Goal: Information Seeking & Learning: Learn about a topic

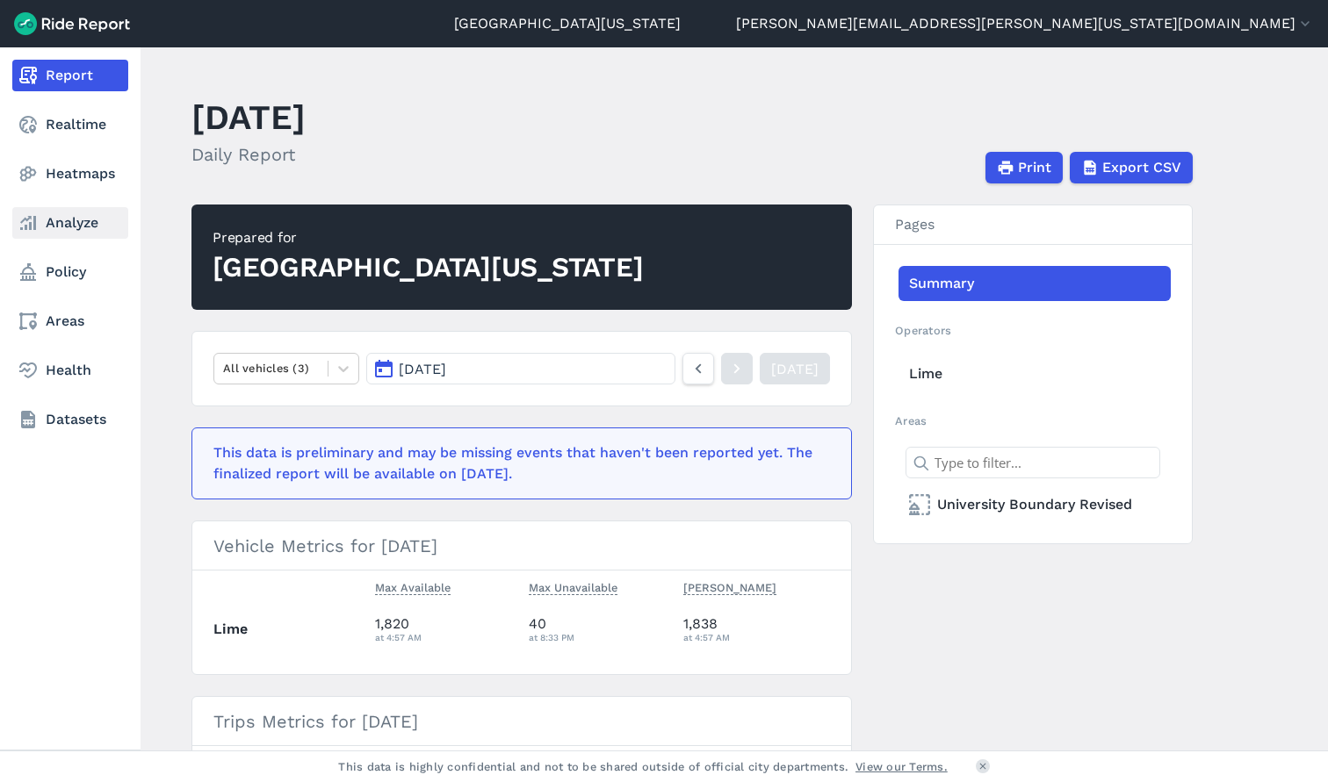
click at [54, 225] on link "Analyze" at bounding box center [70, 223] width 116 height 32
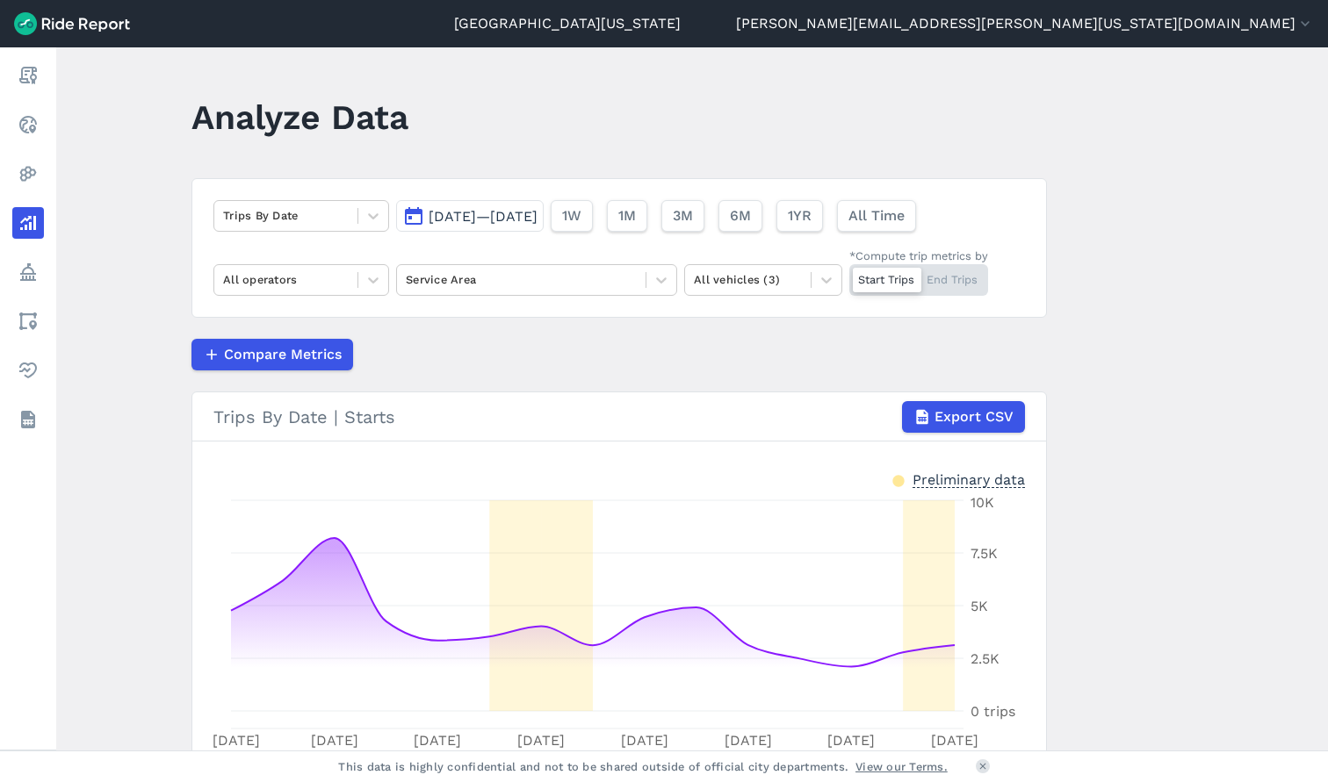
click at [440, 226] on button "Sep 18, 2025—Oct 2, 2025" at bounding box center [470, 216] width 148 height 32
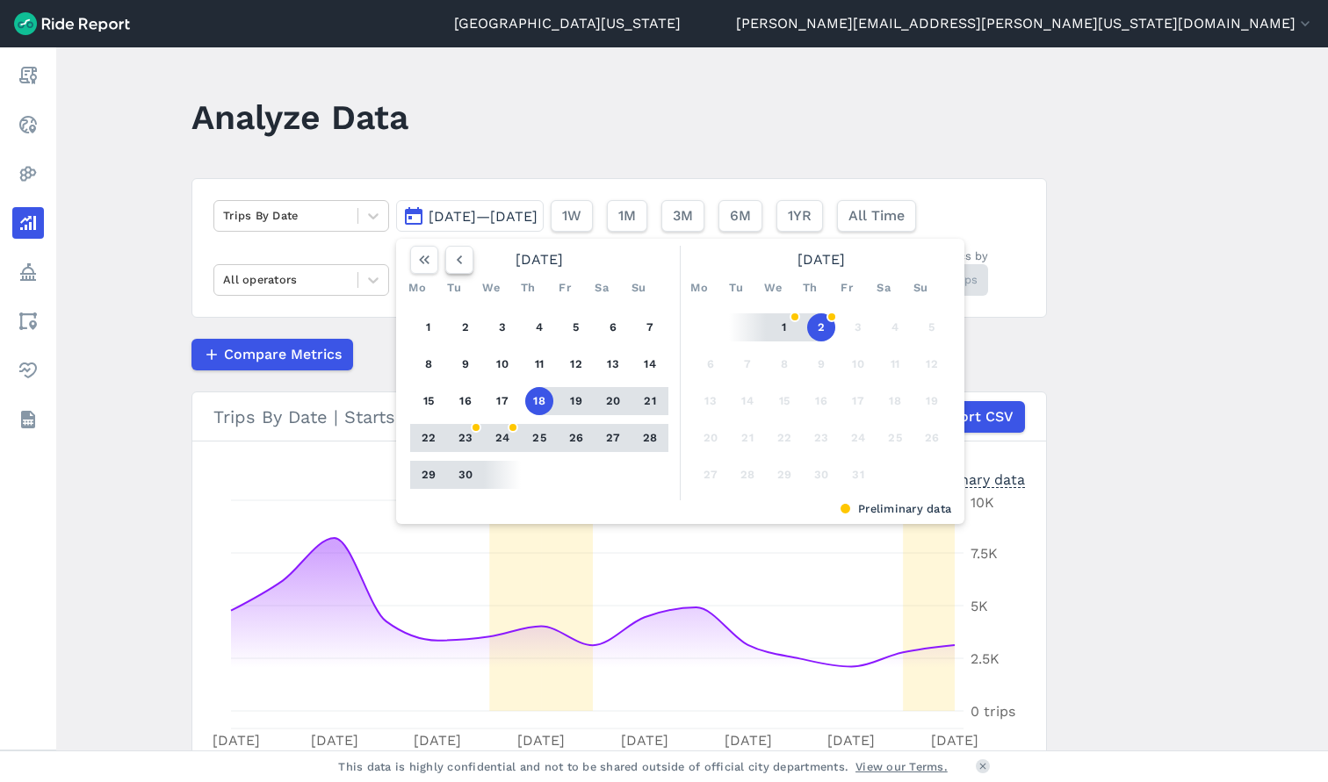
click at [445, 265] on button "button" at bounding box center [459, 260] width 28 height 28
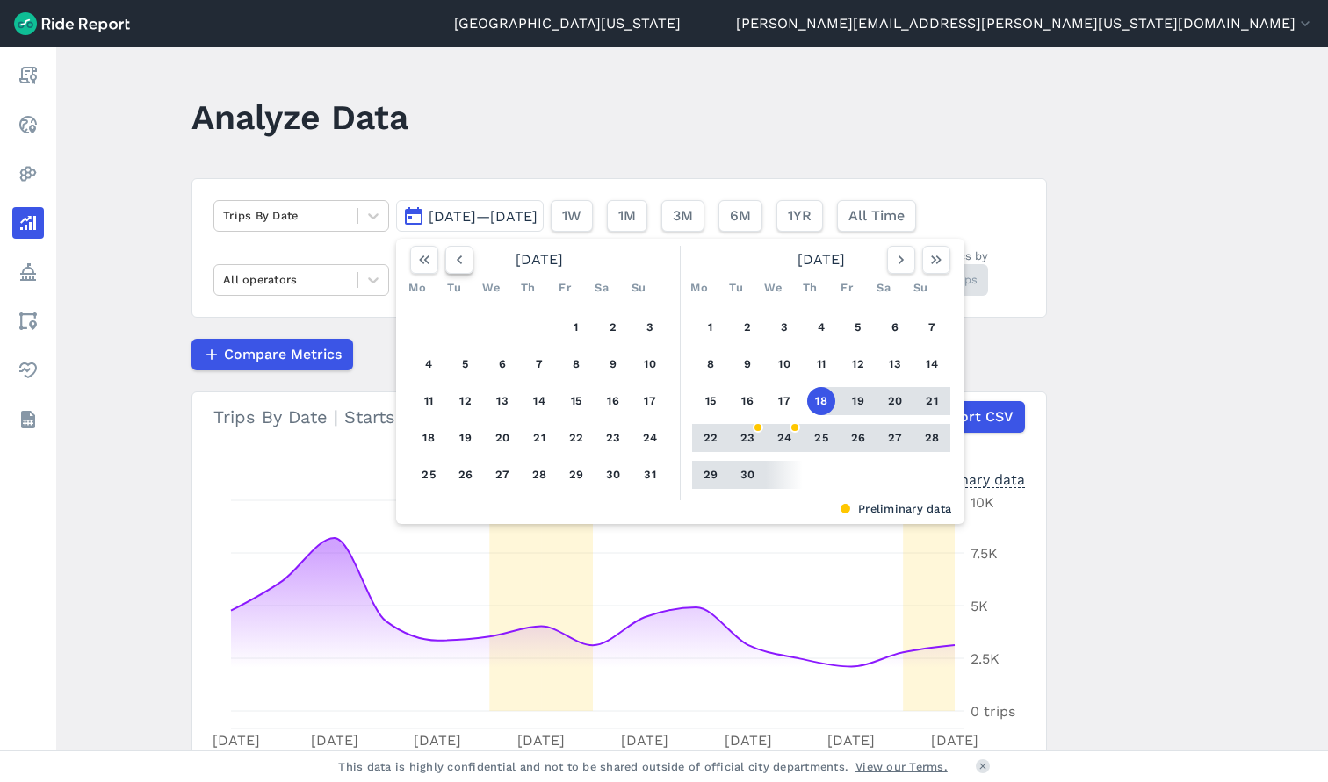
click at [454, 263] on icon "button" at bounding box center [460, 260] width 18 height 18
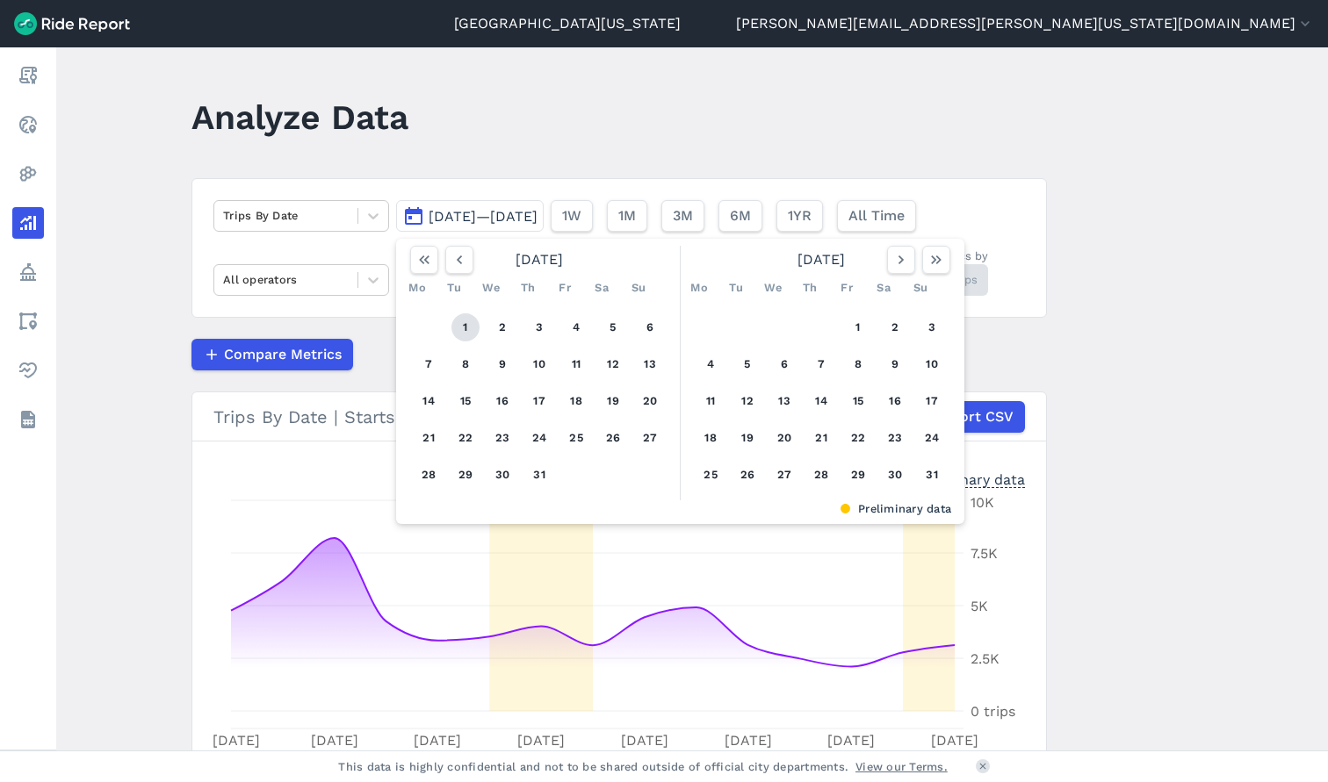
click at [458, 329] on button "1" at bounding box center [465, 328] width 28 height 28
click at [897, 265] on icon "button" at bounding box center [901, 260] width 18 height 18
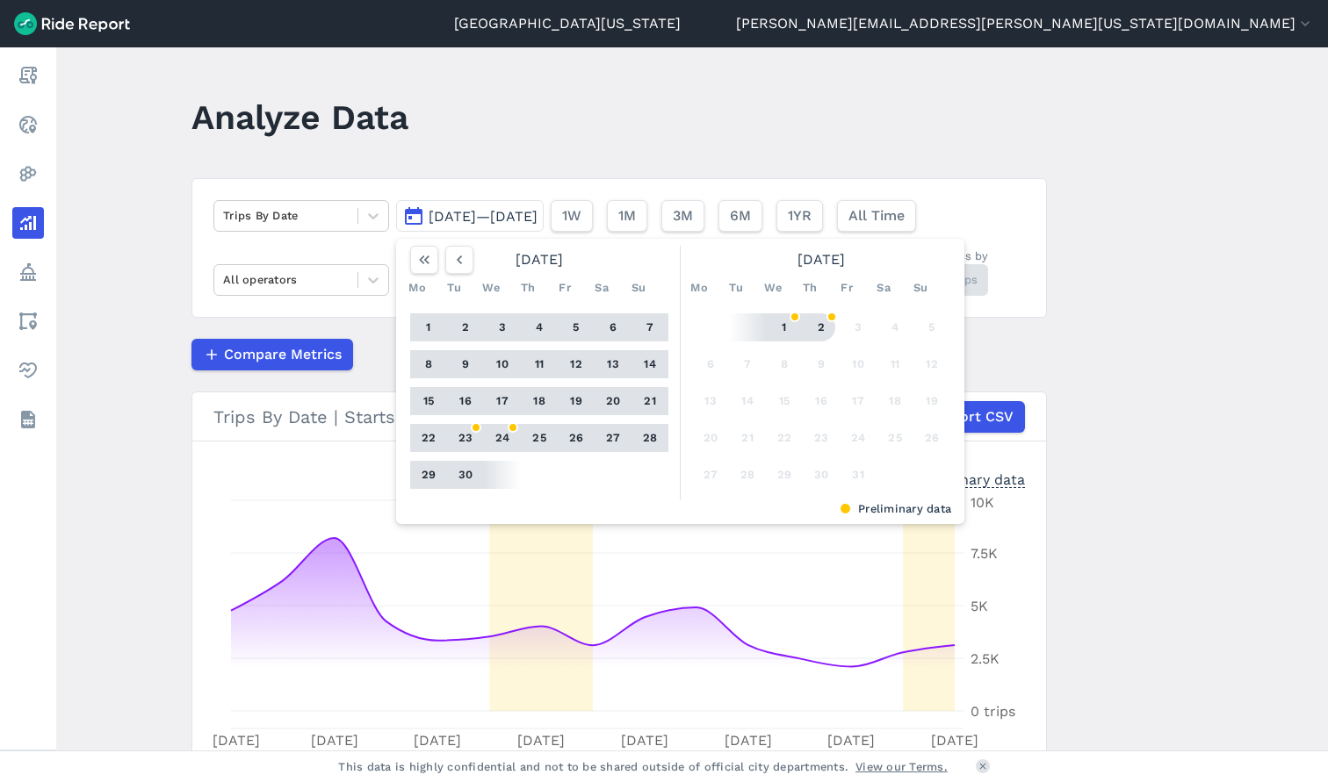
click at [814, 332] on button "2" at bounding box center [821, 328] width 28 height 28
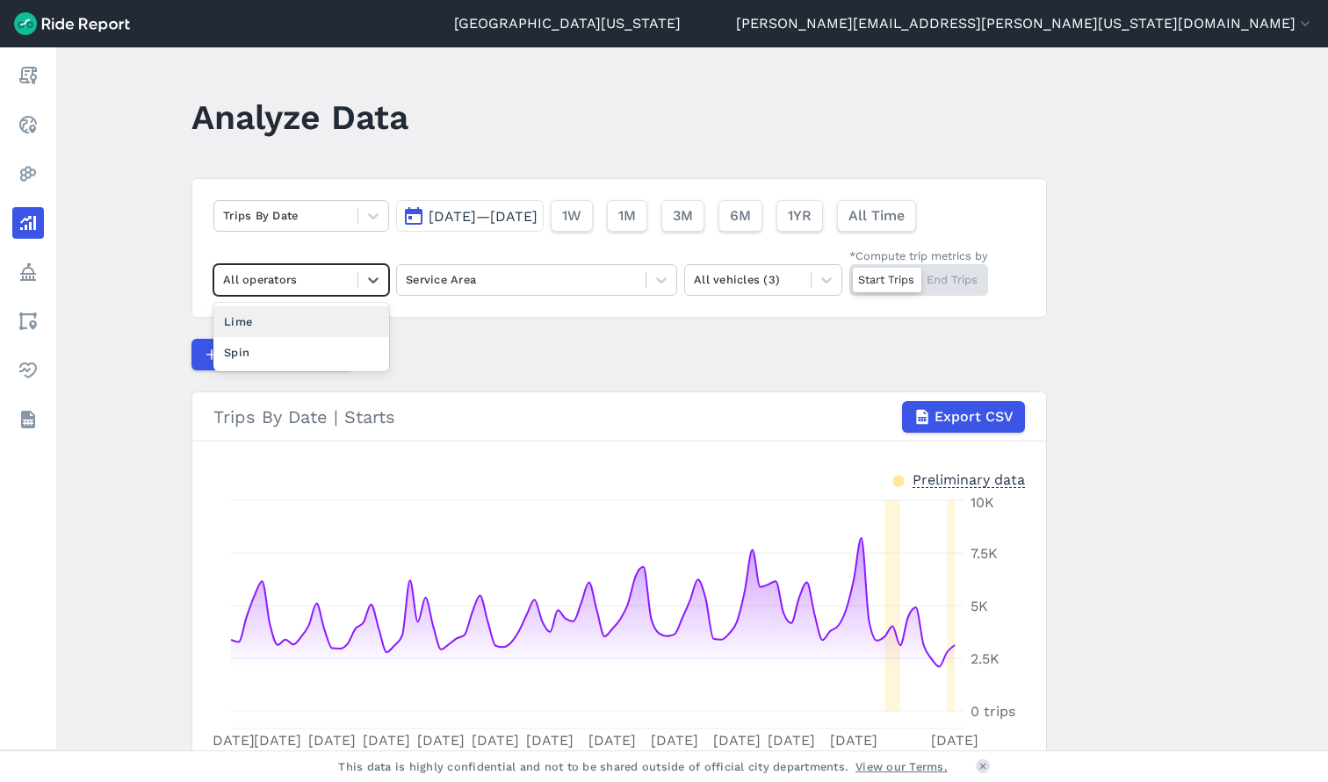
click at [336, 281] on div at bounding box center [286, 280] width 126 height 20
click at [339, 345] on div "Spin" at bounding box center [301, 352] width 176 height 31
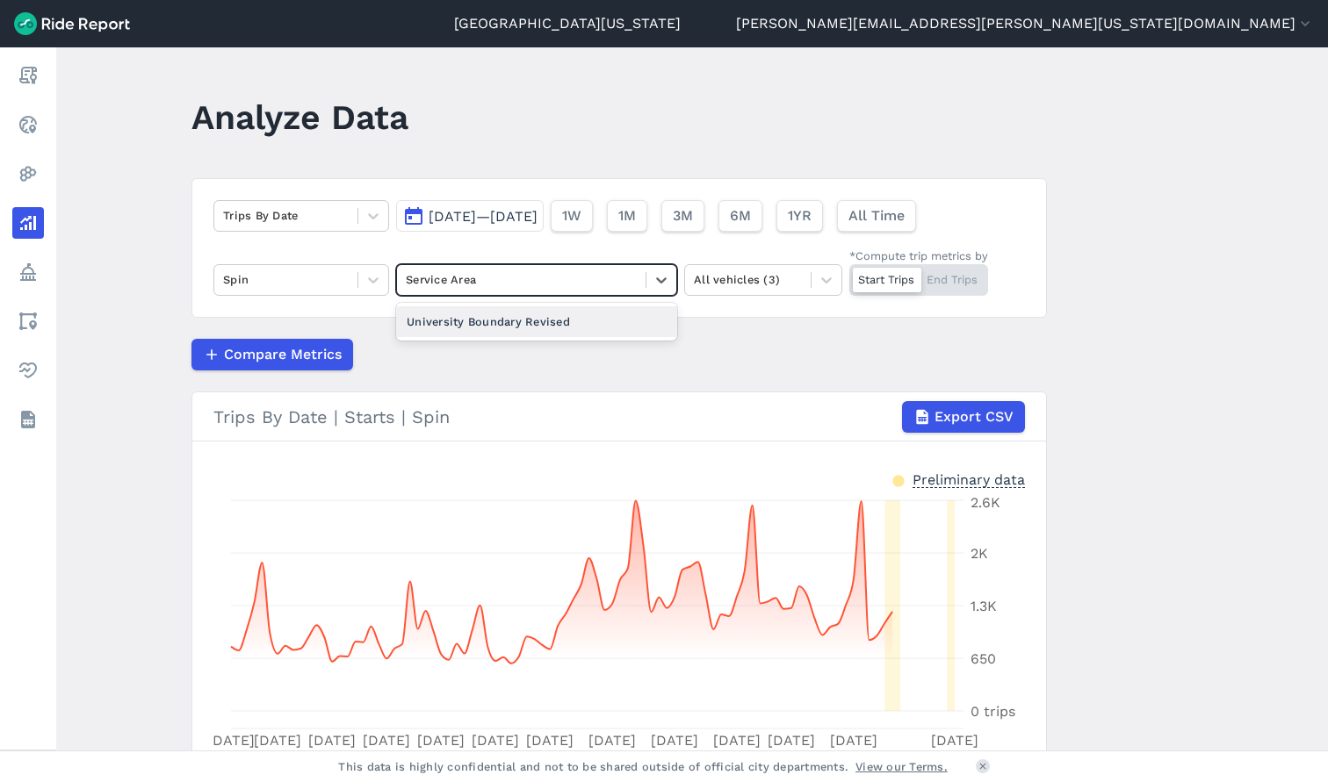
click at [527, 292] on div "Service Area" at bounding box center [521, 279] width 249 height 27
click at [551, 326] on div "University Boundary Revised" at bounding box center [536, 321] width 281 height 31
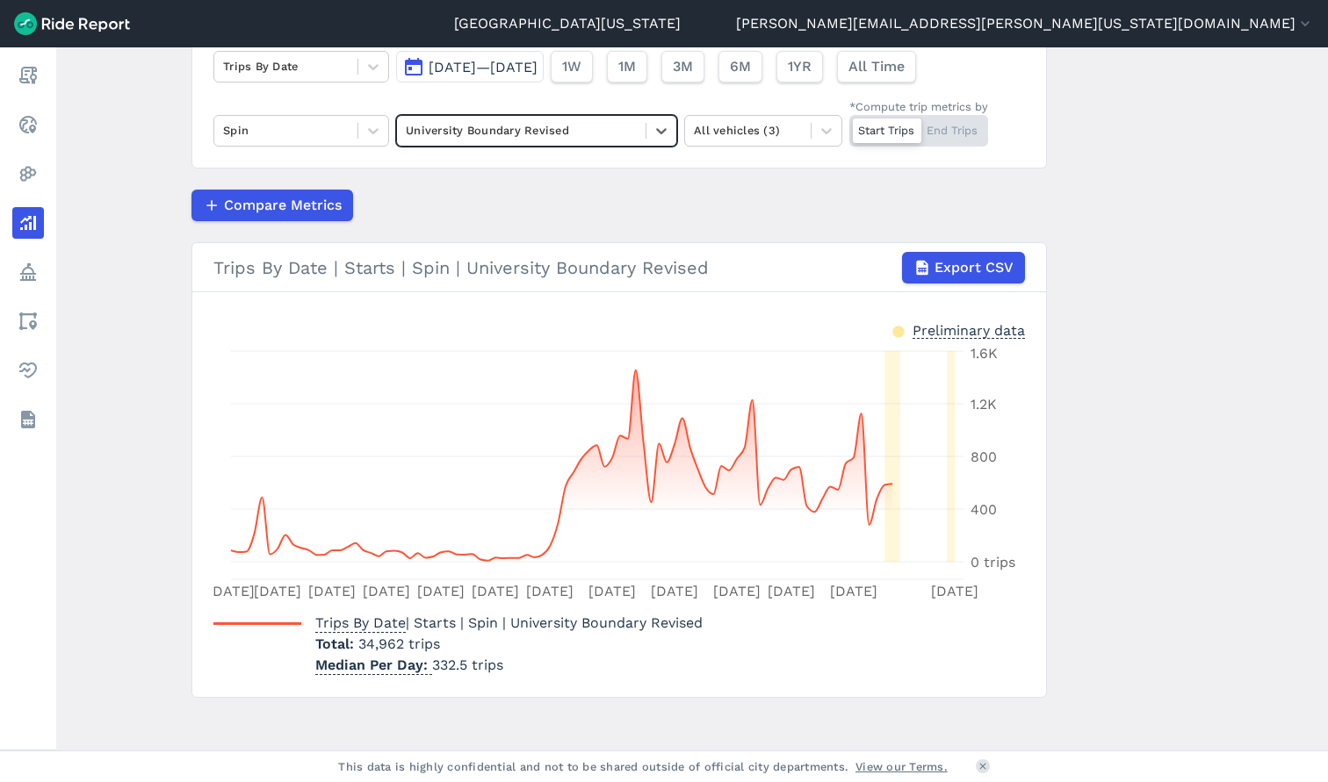
scroll to position [150, 0]
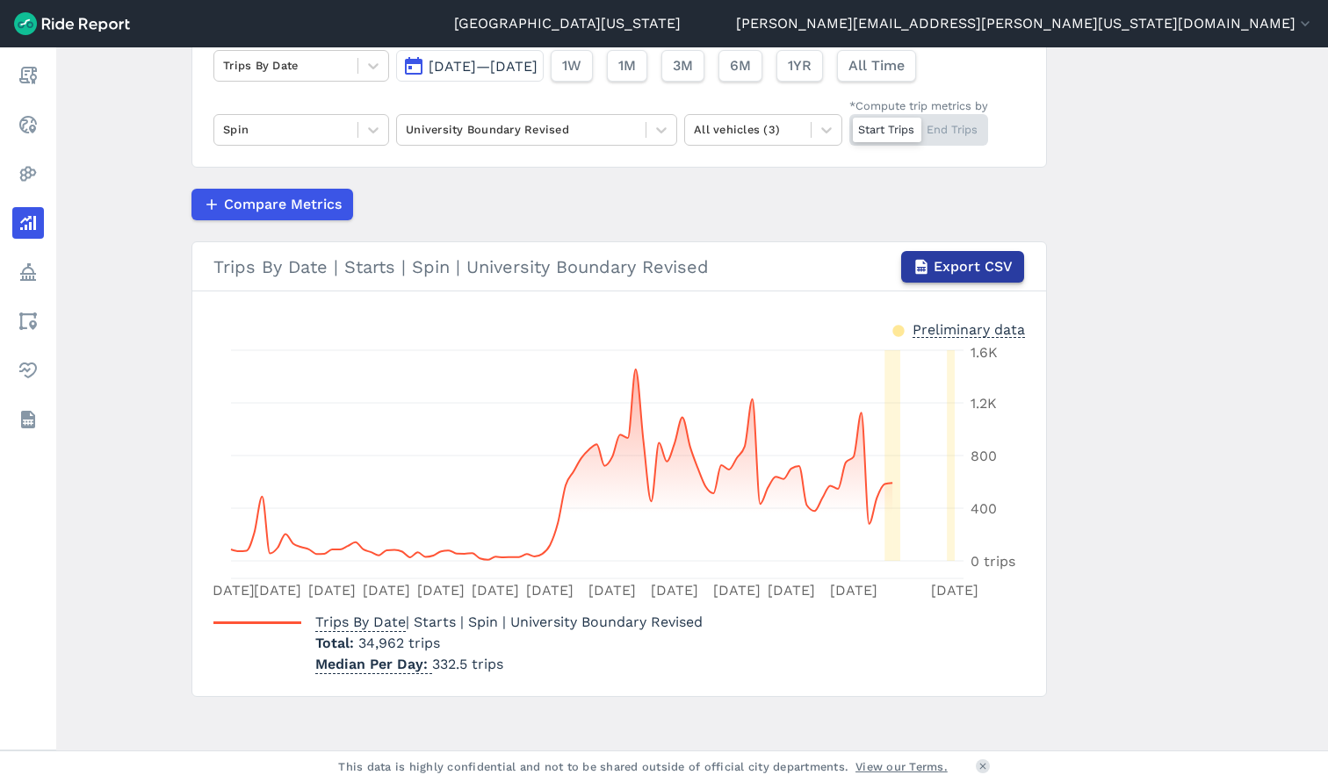
click at [958, 265] on span "Export CSV" at bounding box center [973, 266] width 79 height 21
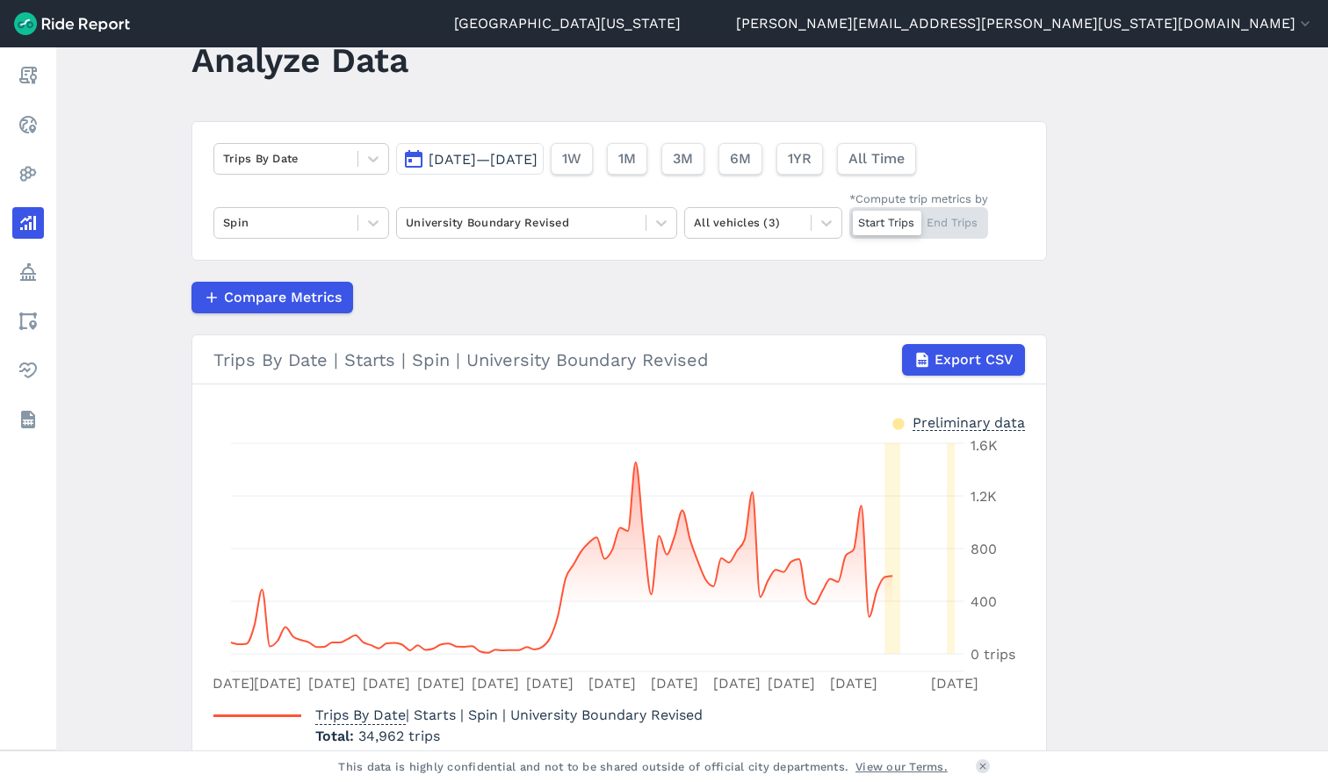
scroll to position [56, 0]
click at [331, 153] on div at bounding box center [286, 159] width 126 height 20
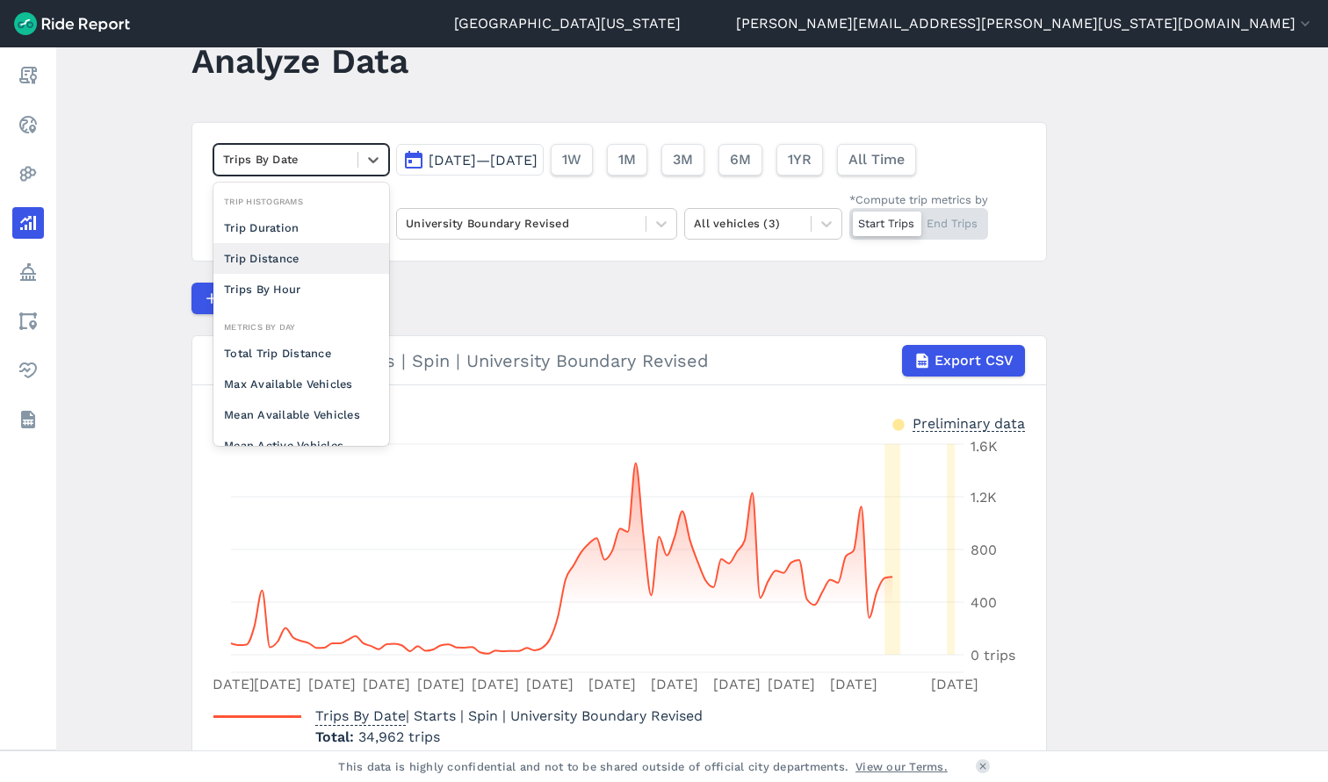
click at [353, 259] on div "Trip Distance" at bounding box center [301, 258] width 176 height 31
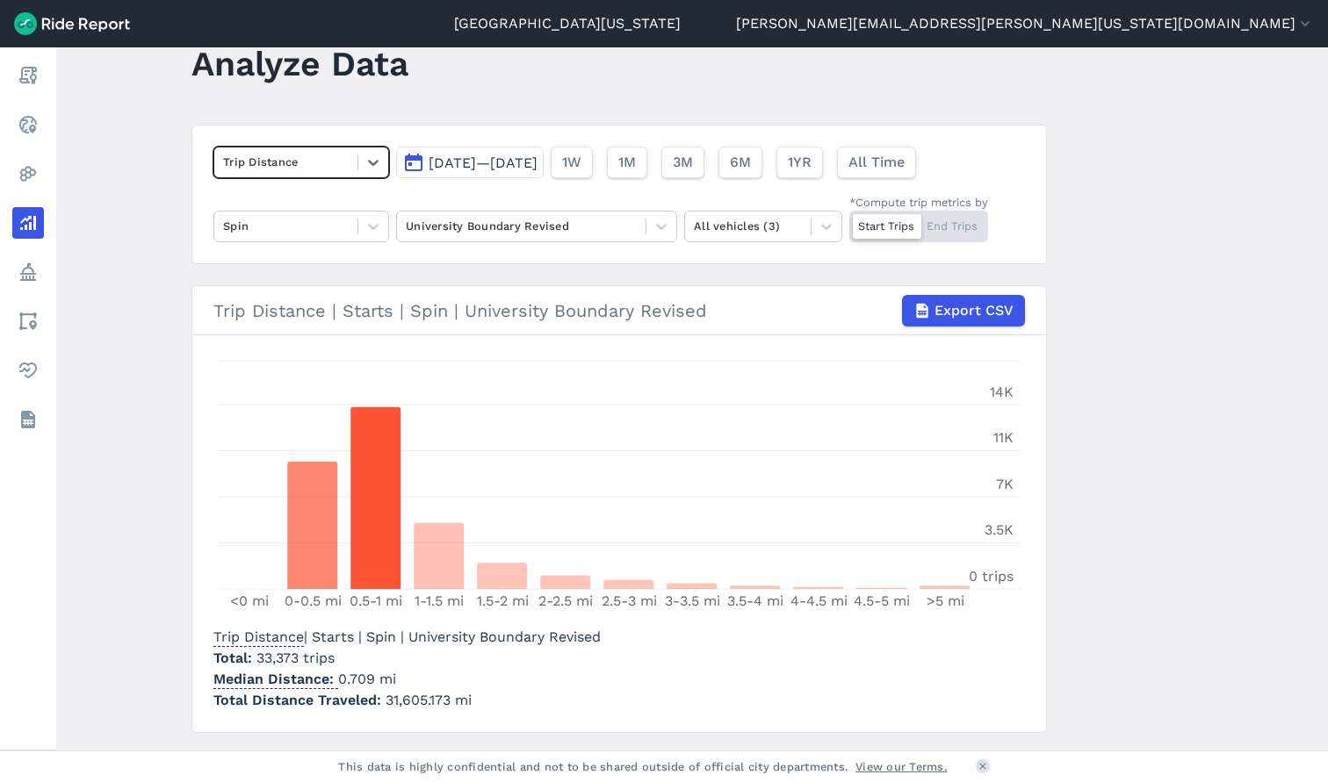
scroll to position [52, 0]
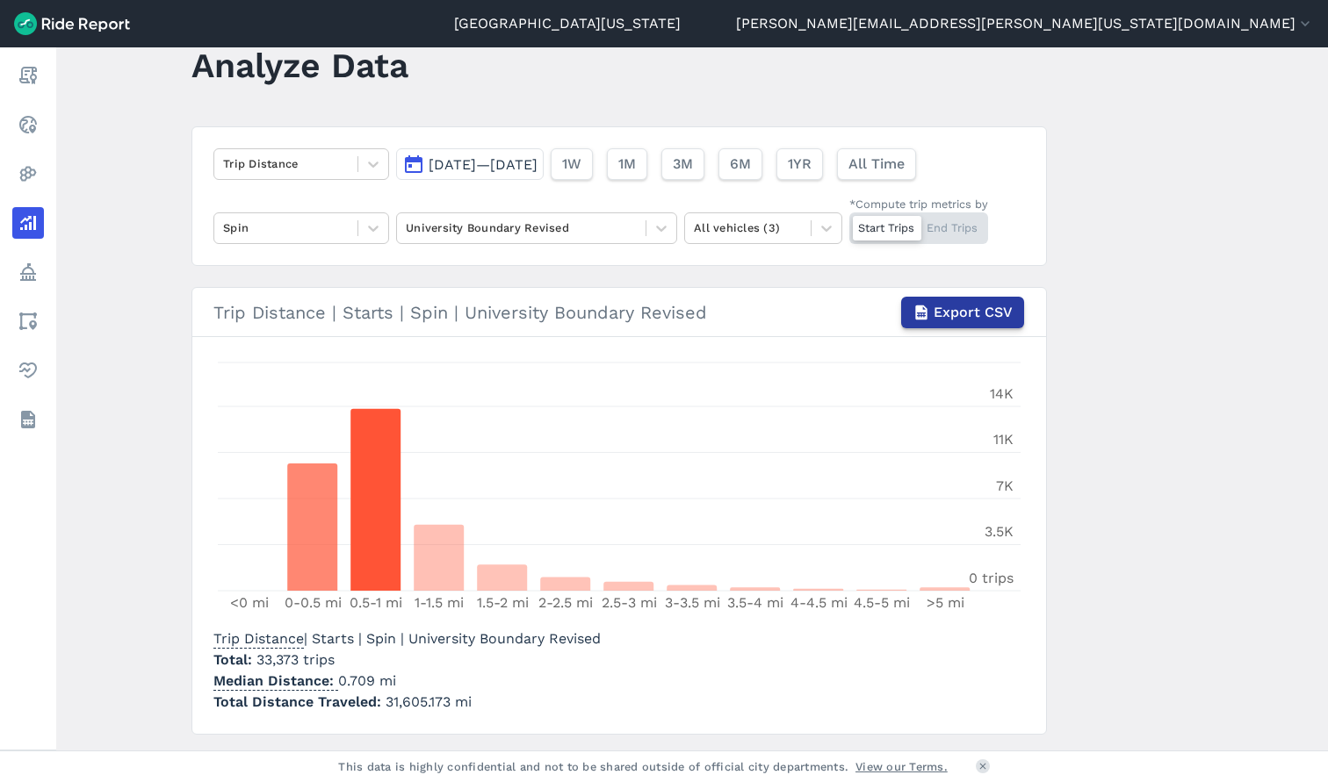
click at [990, 314] on span "Export CSV" at bounding box center [973, 312] width 79 height 21
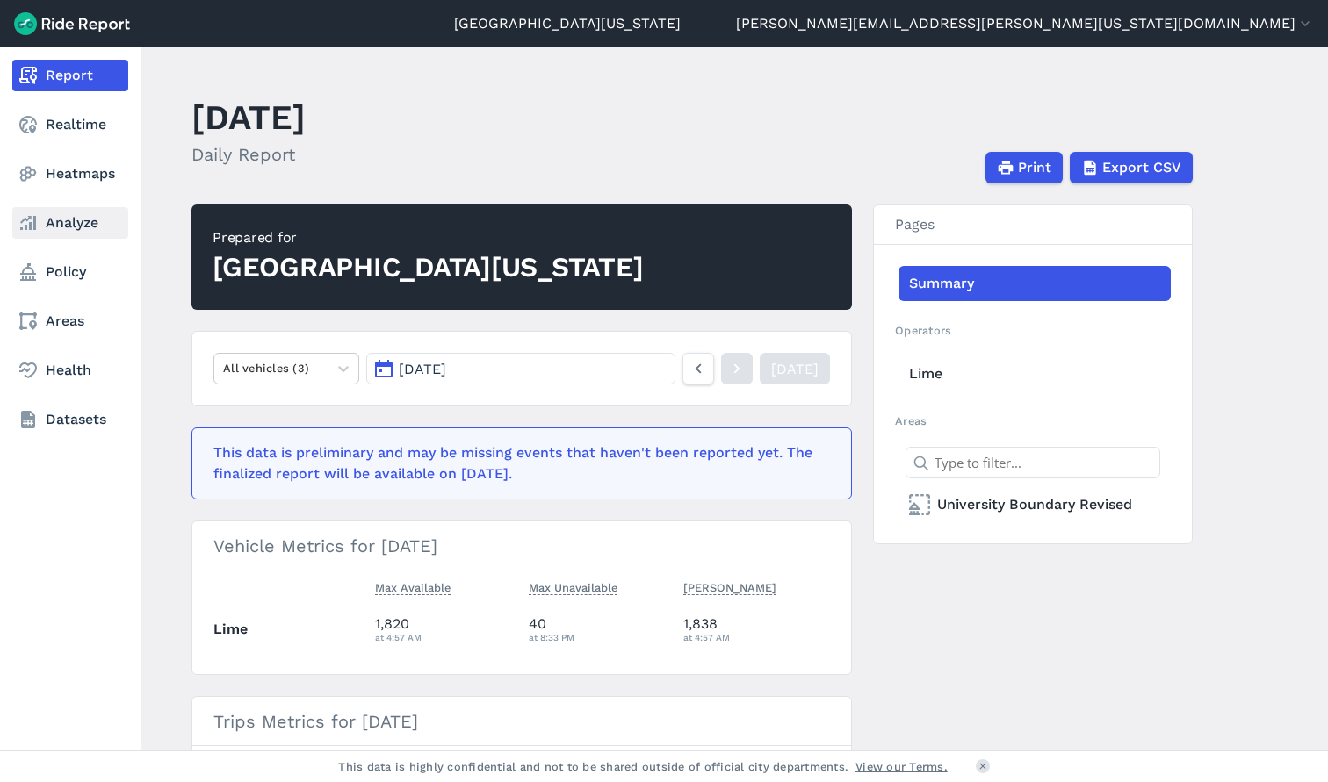
click at [25, 232] on icon at bounding box center [28, 223] width 21 height 21
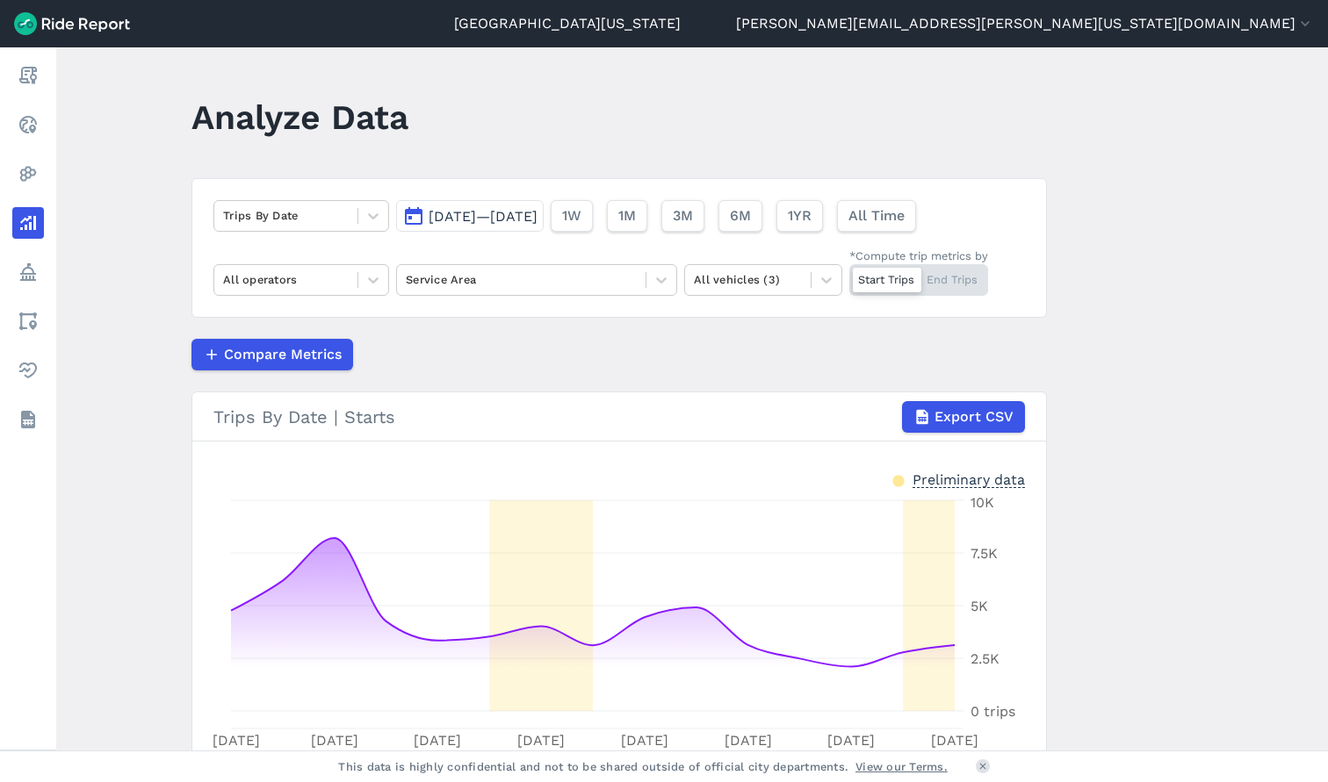
click at [429, 219] on span "Sep 18, 2025—Oct 2, 2025" at bounding box center [483, 216] width 109 height 17
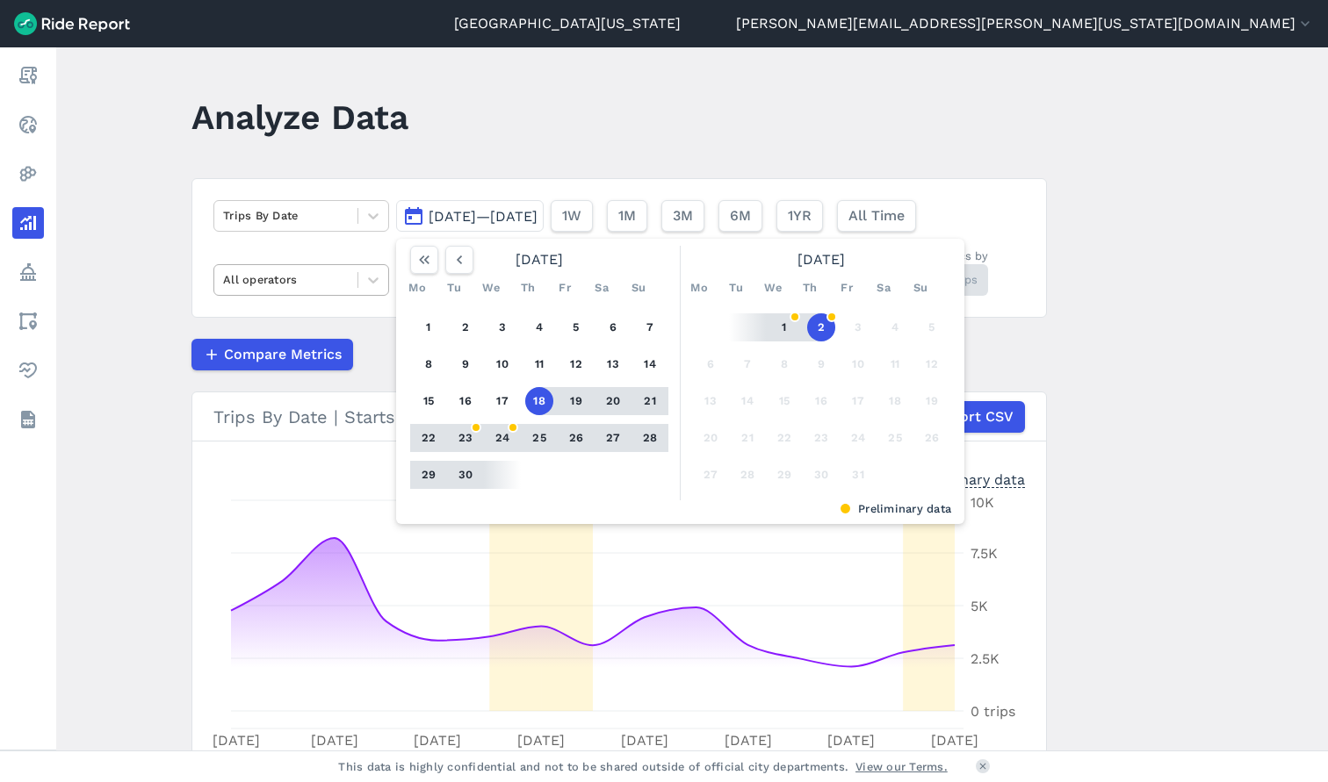
click at [304, 265] on div "All operators" at bounding box center [301, 280] width 176 height 32
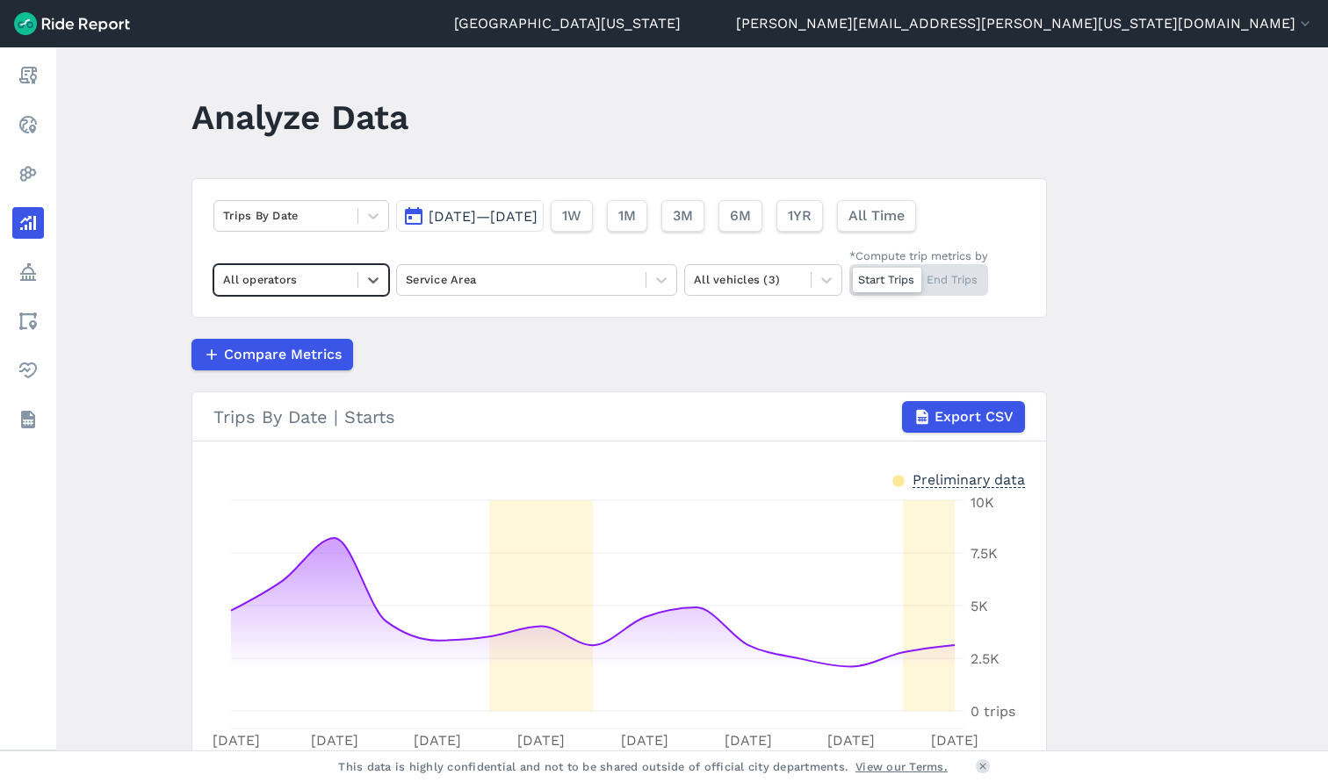
click at [334, 289] on div at bounding box center [286, 280] width 126 height 20
drag, startPoint x: 335, startPoint y: 269, endPoint x: 339, endPoint y: 298, distance: 29.3
click at [335, 270] on div "All operators" at bounding box center [285, 279] width 143 height 27
click at [339, 347] on div "Spin" at bounding box center [301, 352] width 176 height 31
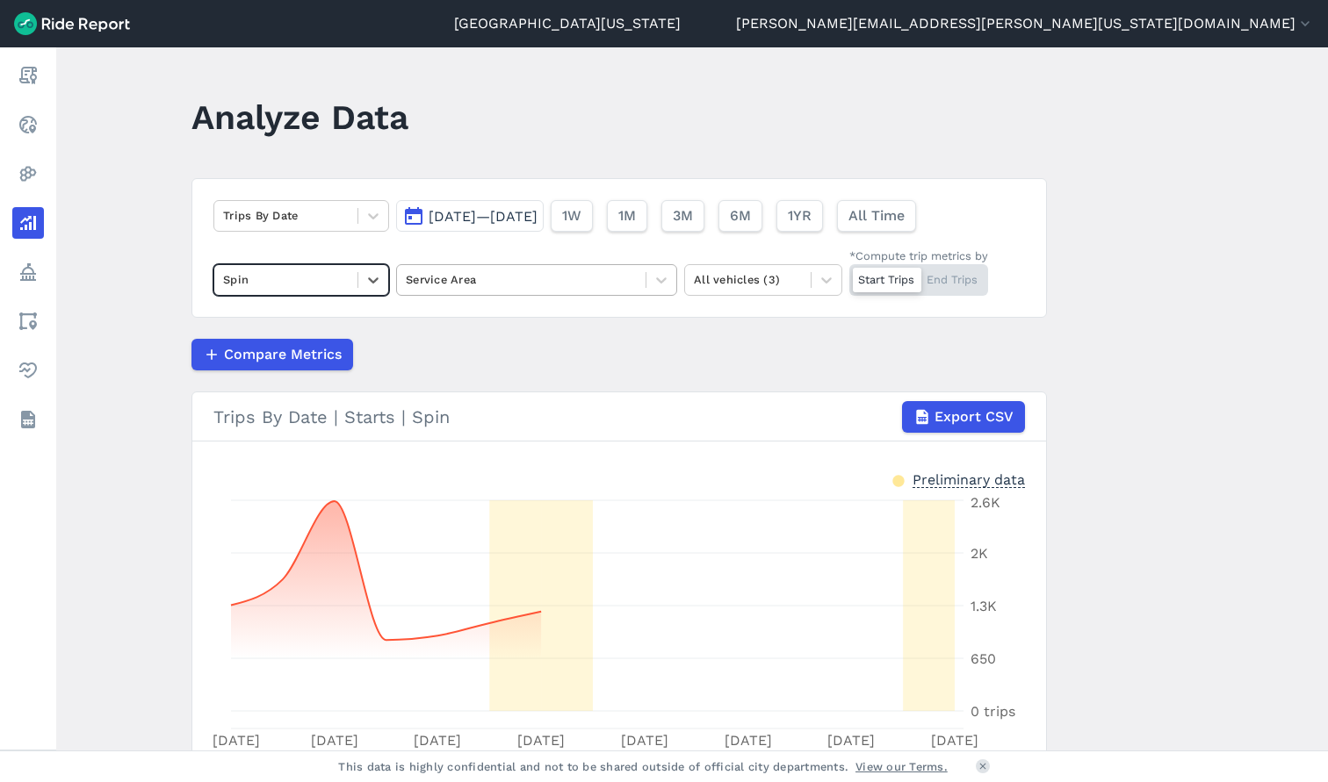
click at [491, 282] on div at bounding box center [521, 280] width 231 height 20
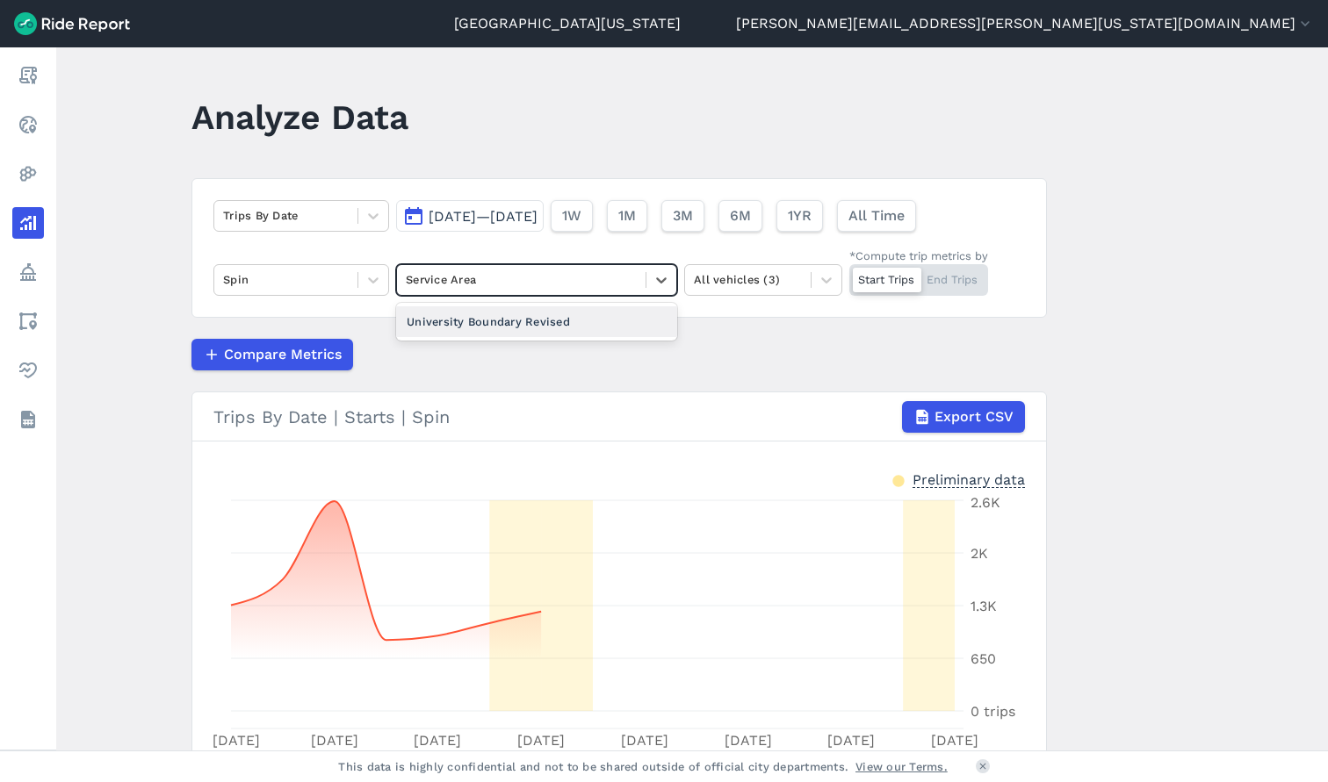
click at [512, 325] on div "University Boundary Revised" at bounding box center [536, 321] width 281 height 31
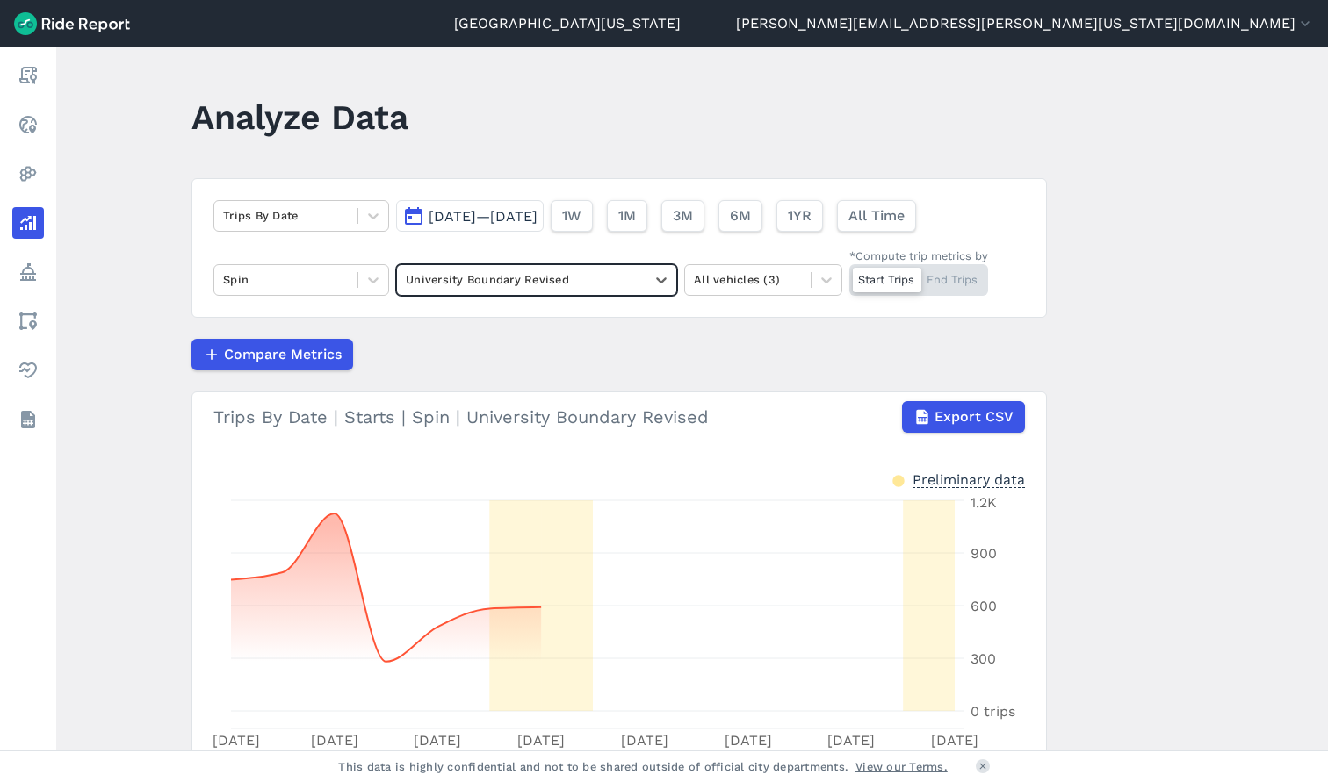
click at [453, 227] on button "Sep 18, 2025—Oct 2, 2025" at bounding box center [470, 216] width 148 height 32
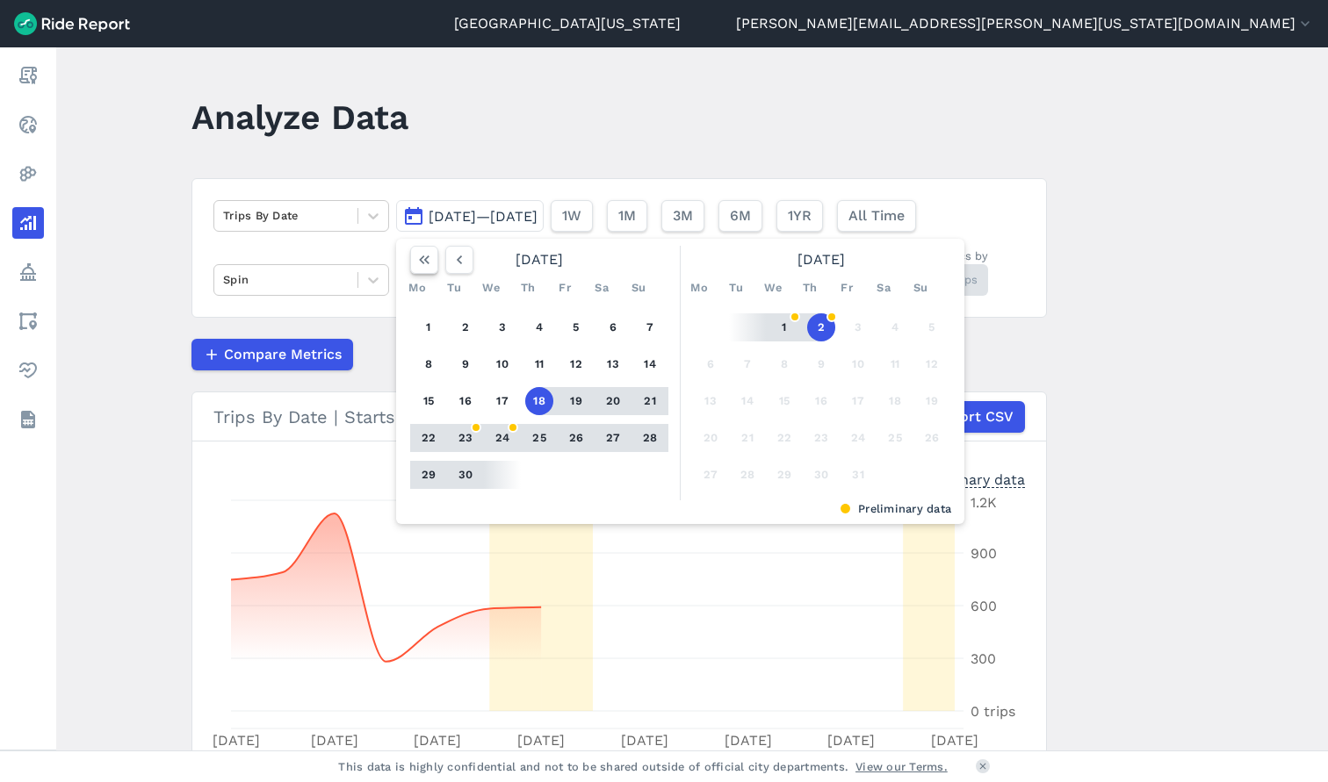
click at [428, 262] on icon "button" at bounding box center [424, 260] width 18 height 18
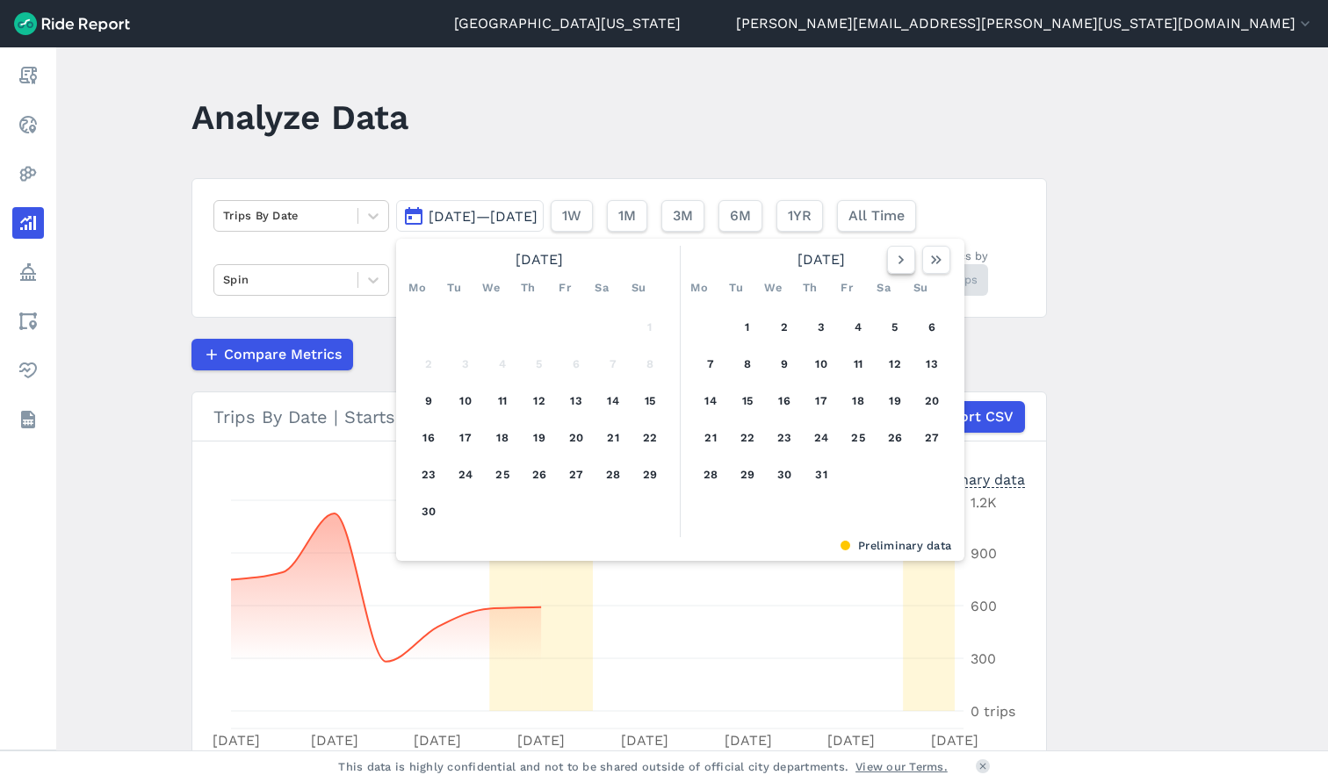
click at [902, 266] on icon "button" at bounding box center [901, 260] width 18 height 18
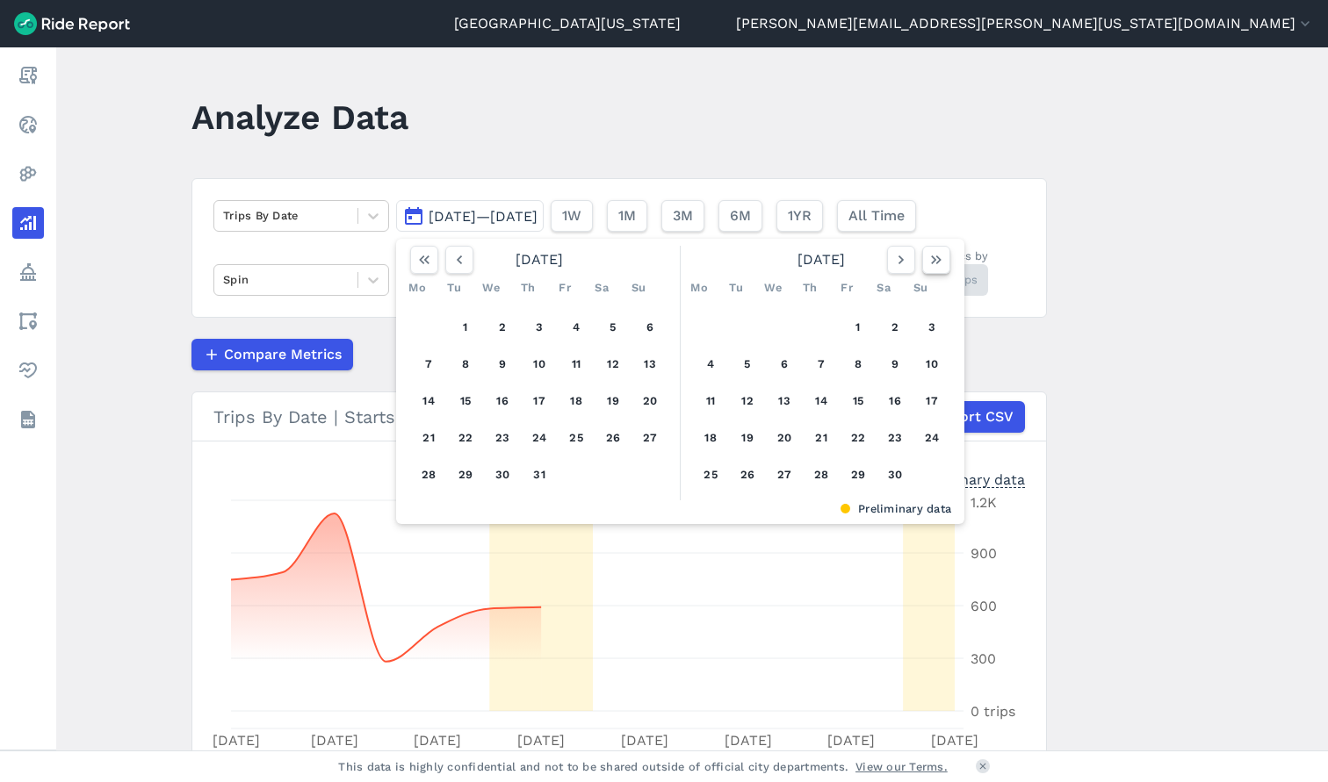
click at [936, 263] on icon "button" at bounding box center [936, 260] width 18 height 18
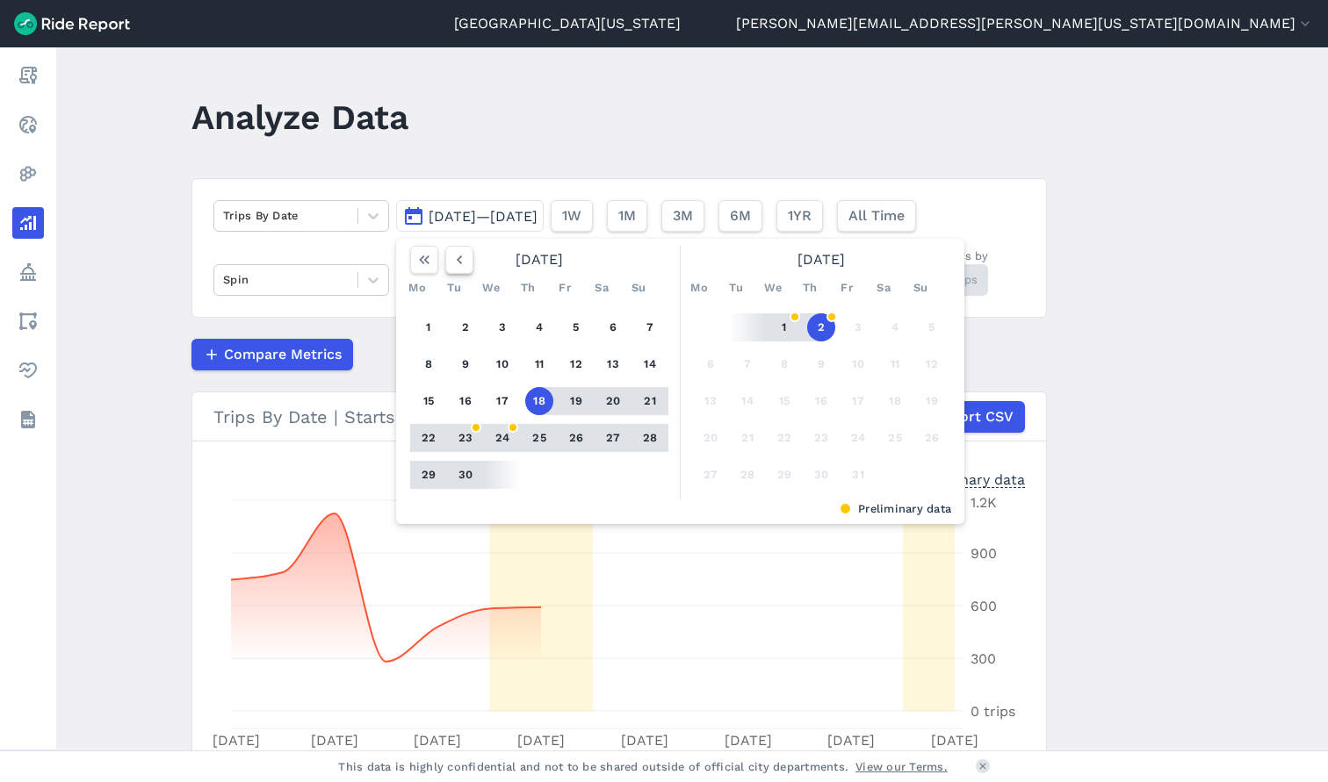
click at [461, 261] on icon "button" at bounding box center [460, 260] width 18 height 18
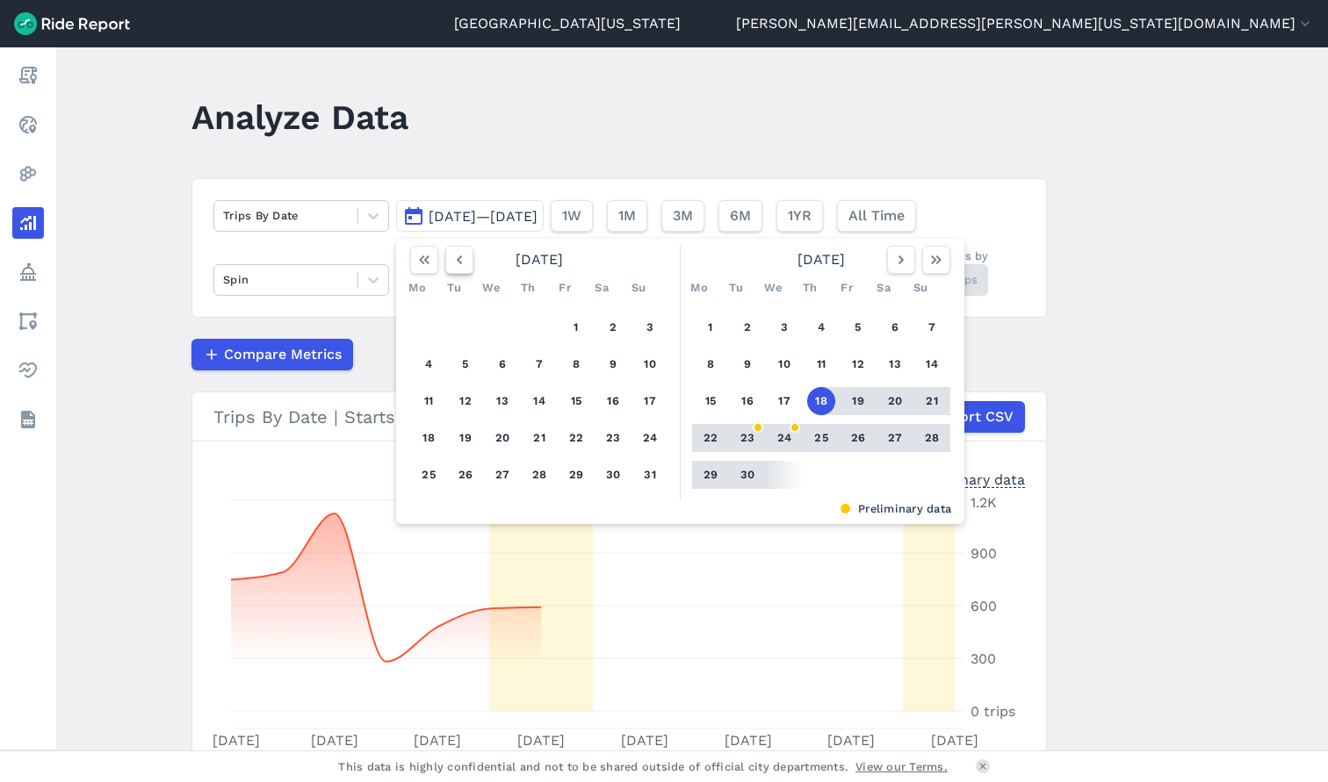
click at [461, 261] on icon "button" at bounding box center [460, 260] width 18 height 18
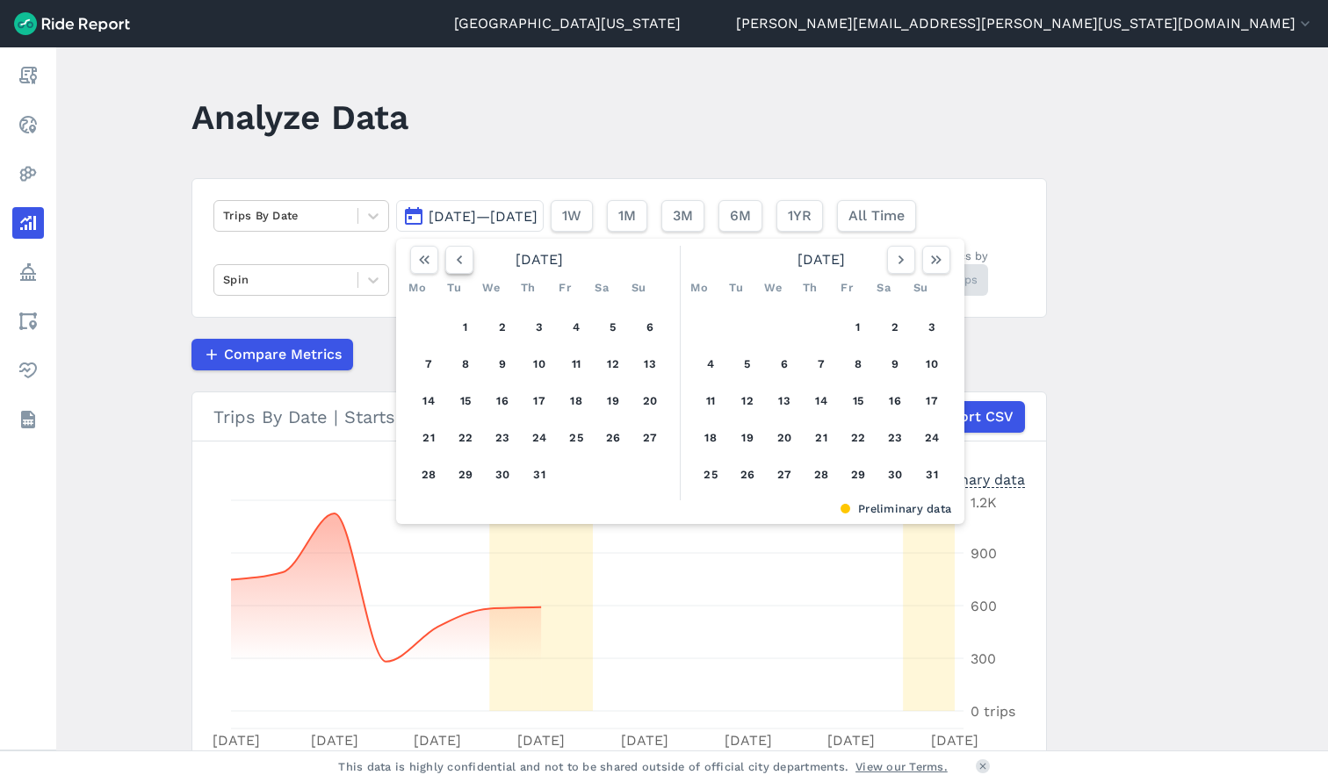
click at [460, 261] on icon "button" at bounding box center [460, 260] width 18 height 18
click at [461, 261] on icon "button" at bounding box center [460, 260] width 18 height 18
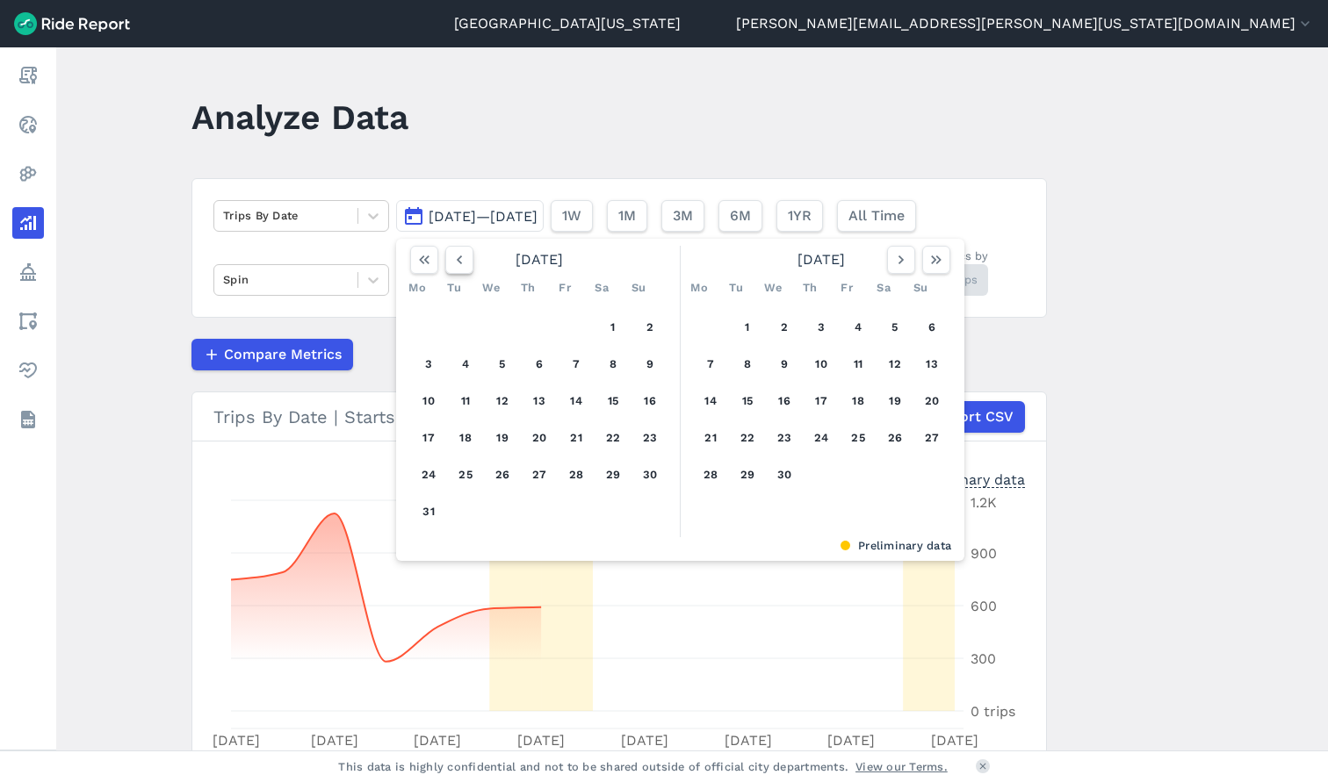
click at [461, 261] on icon "button" at bounding box center [460, 260] width 18 height 18
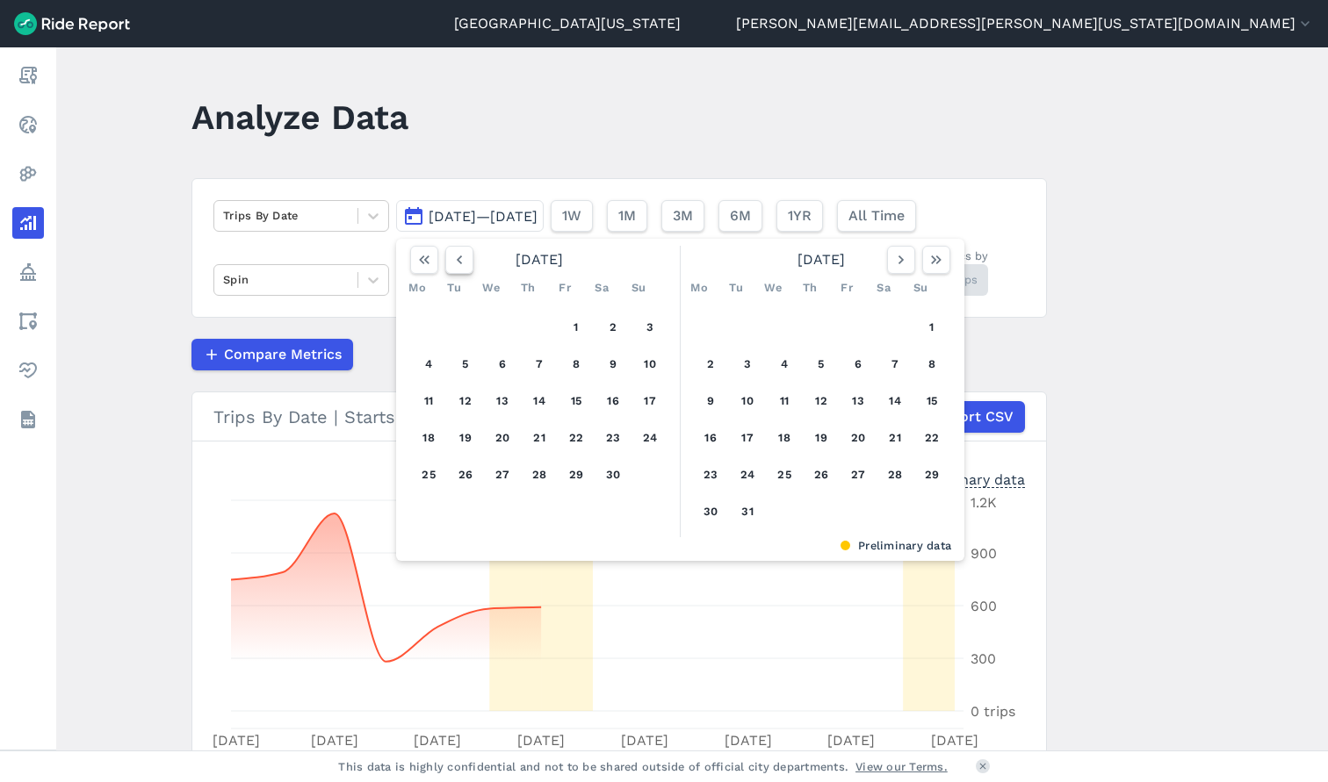
click at [461, 261] on icon "button" at bounding box center [460, 260] width 18 height 18
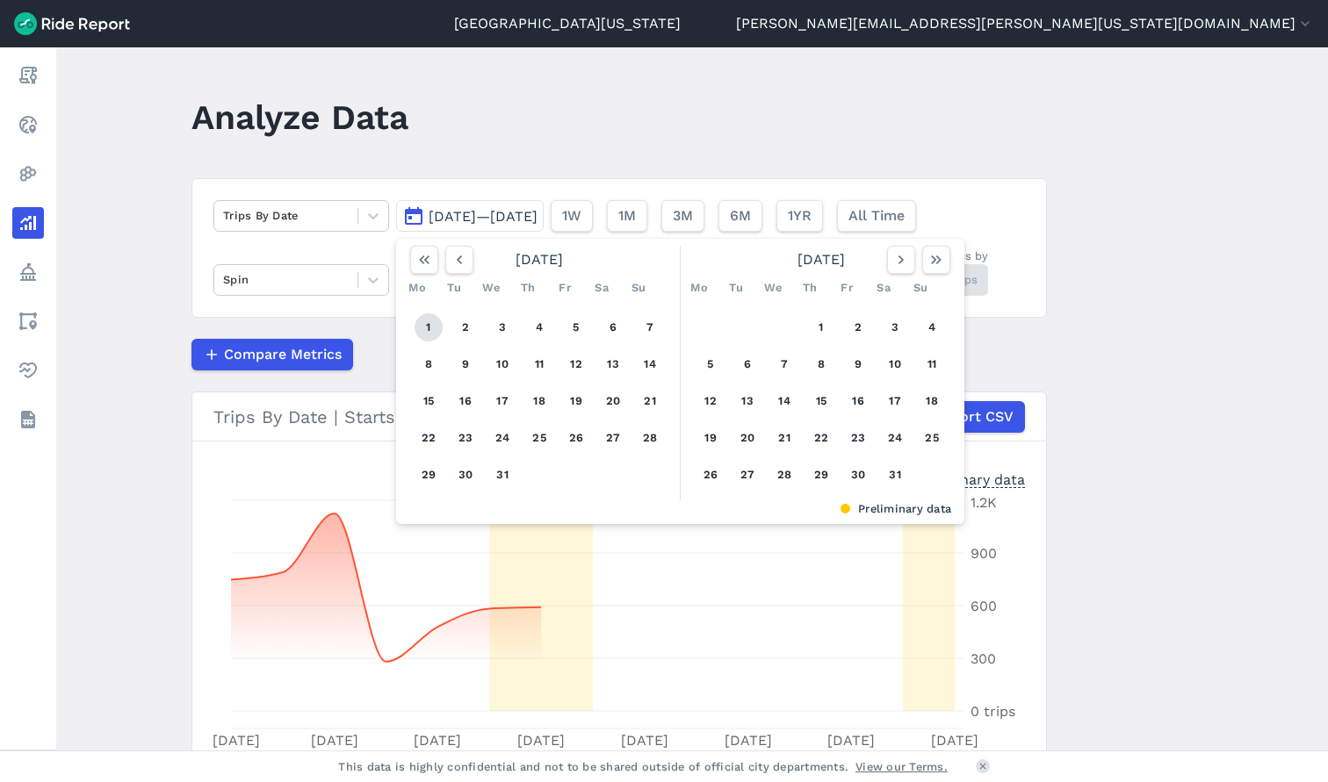
click at [420, 328] on button "1" at bounding box center [429, 328] width 28 height 28
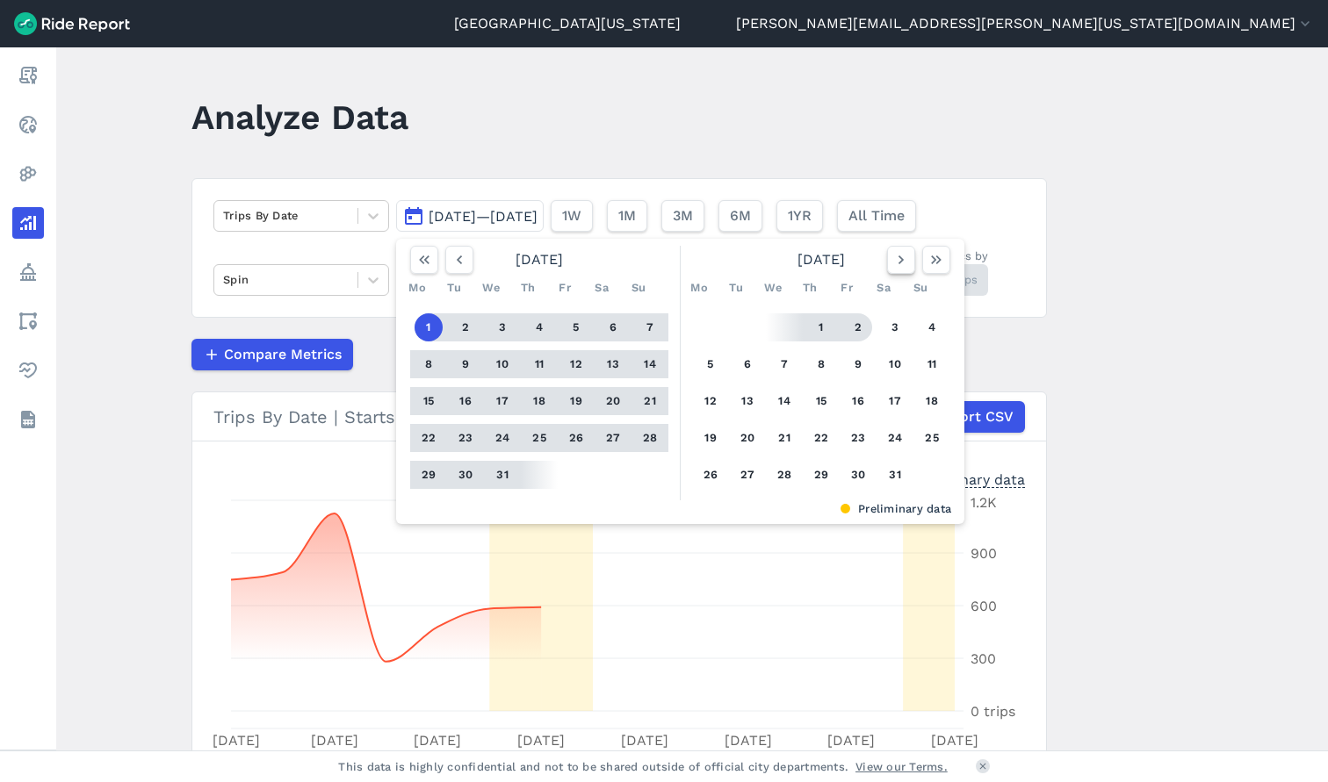
click at [900, 270] on button "button" at bounding box center [901, 260] width 28 height 28
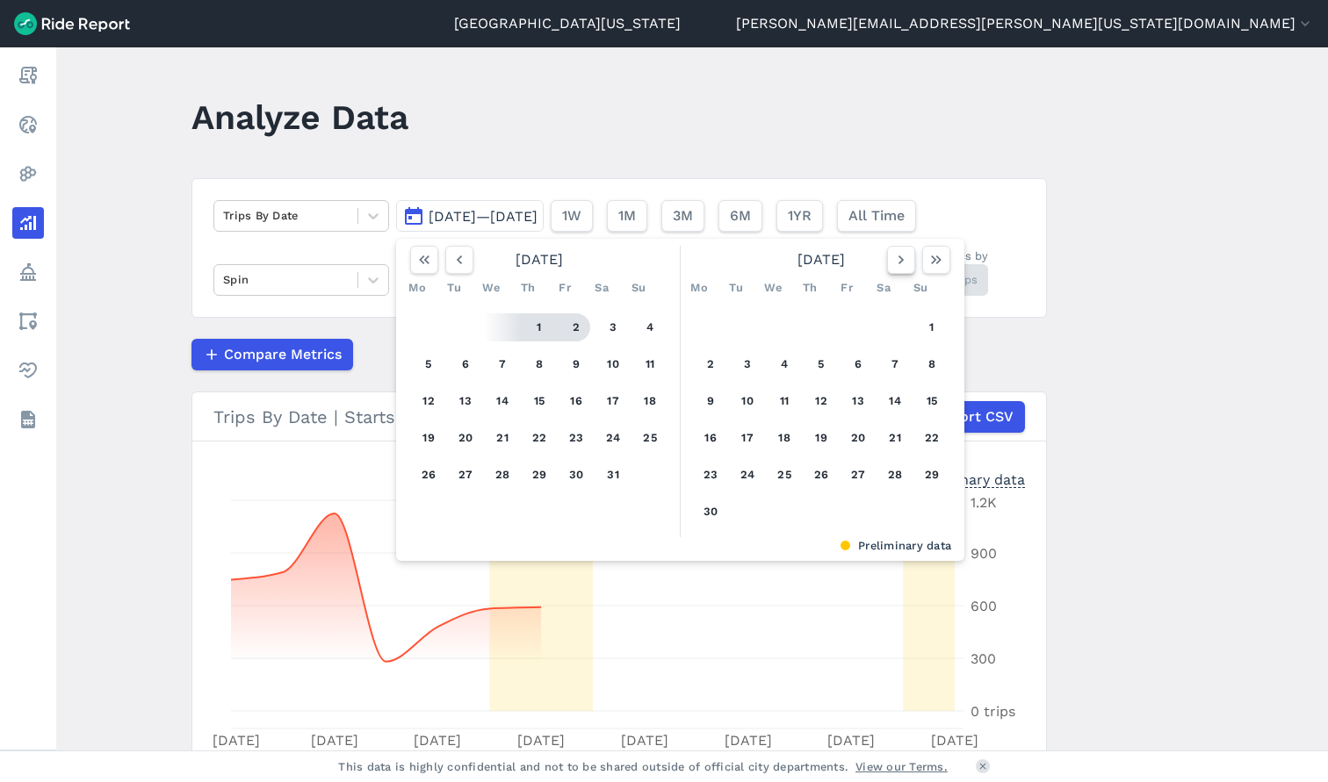
click at [900, 270] on button "button" at bounding box center [901, 260] width 28 height 28
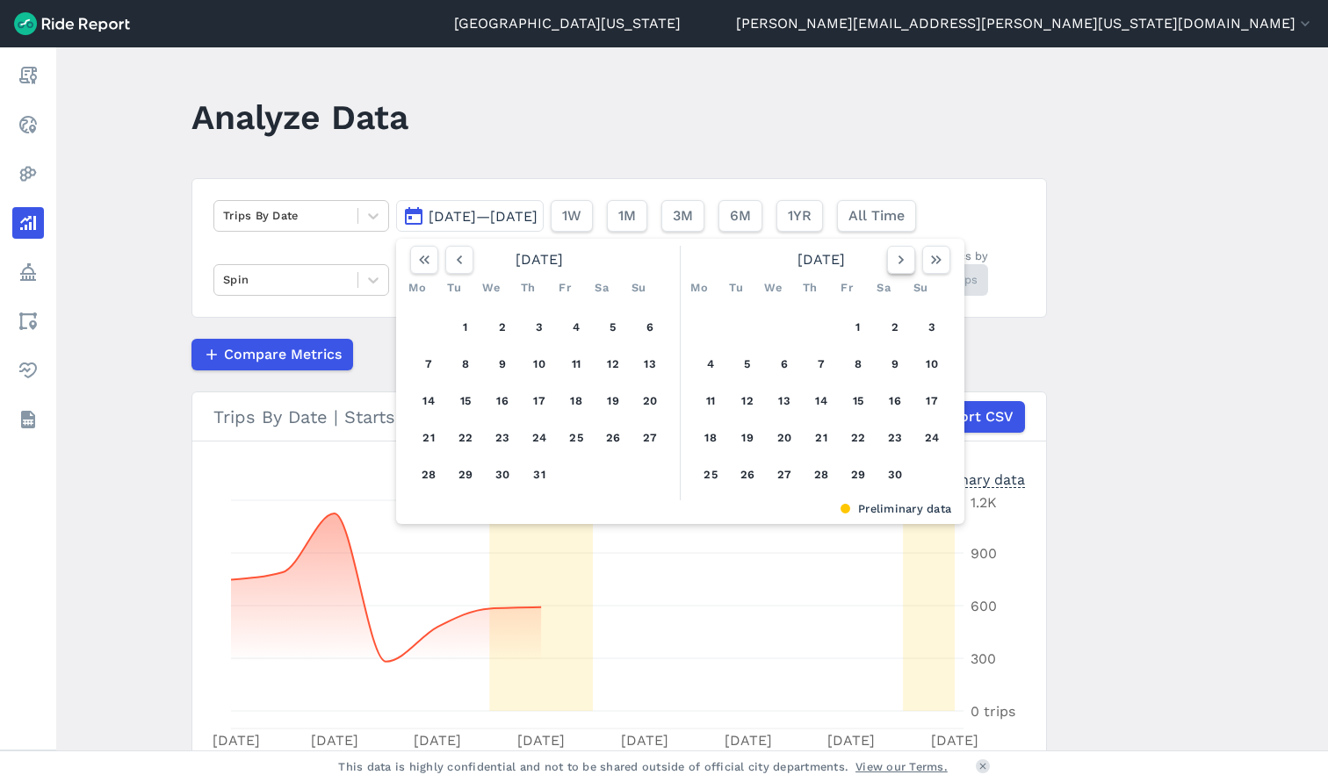
click at [900, 270] on button "button" at bounding box center [901, 260] width 28 height 28
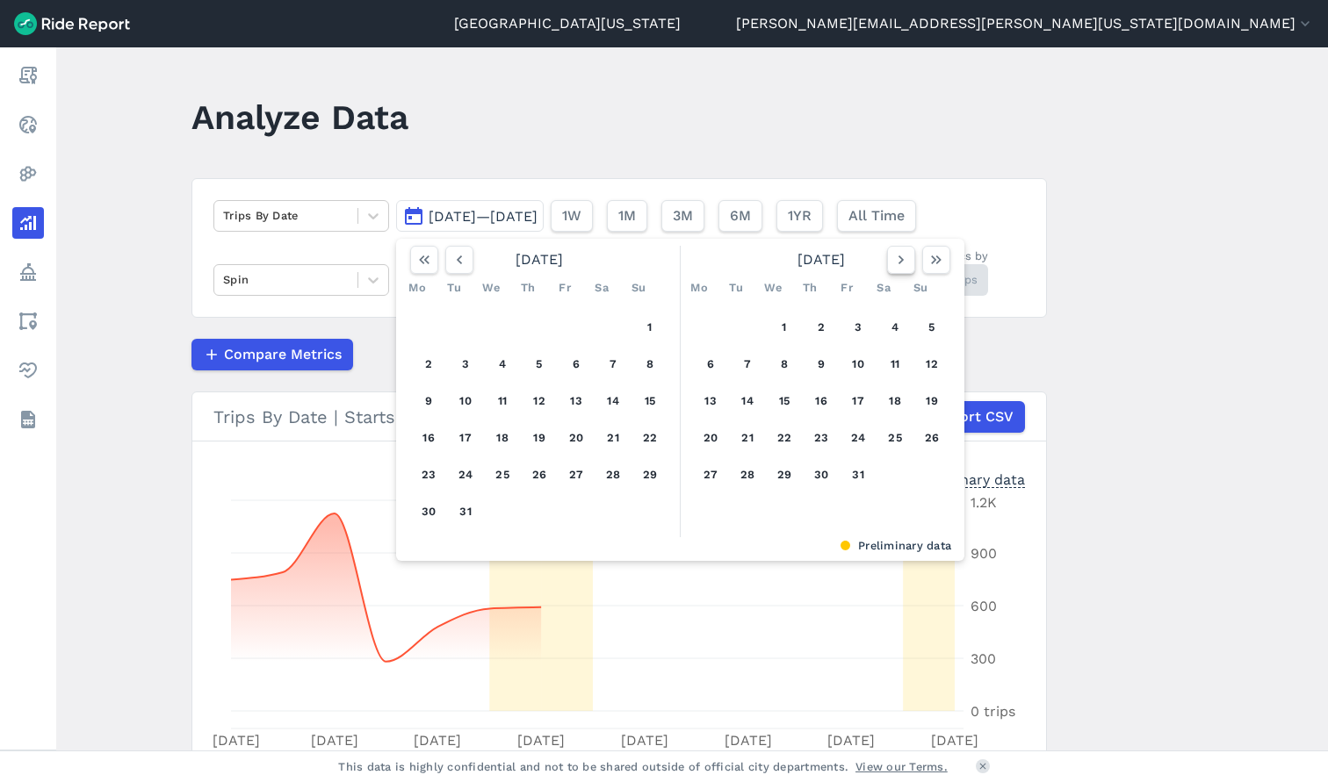
click at [900, 270] on button "button" at bounding box center [901, 260] width 28 height 28
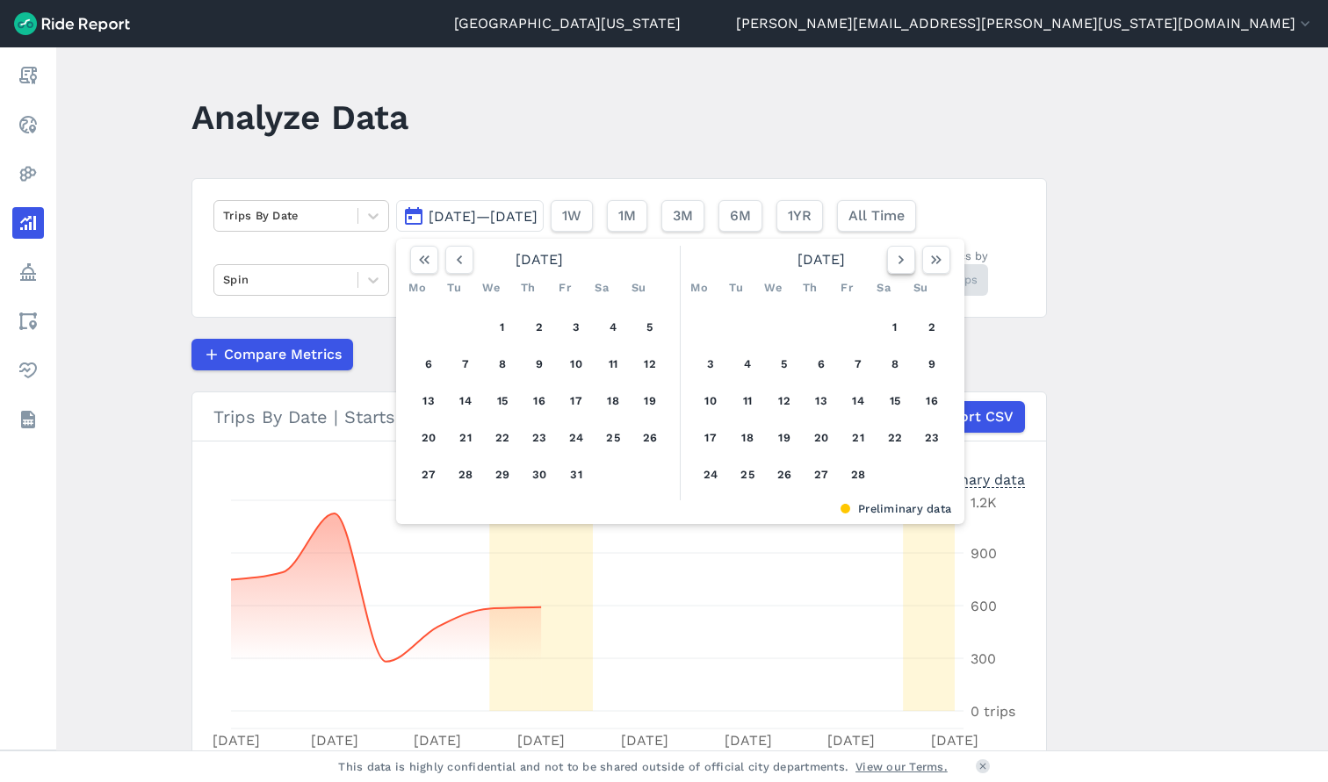
click at [900, 270] on button "button" at bounding box center [901, 260] width 28 height 28
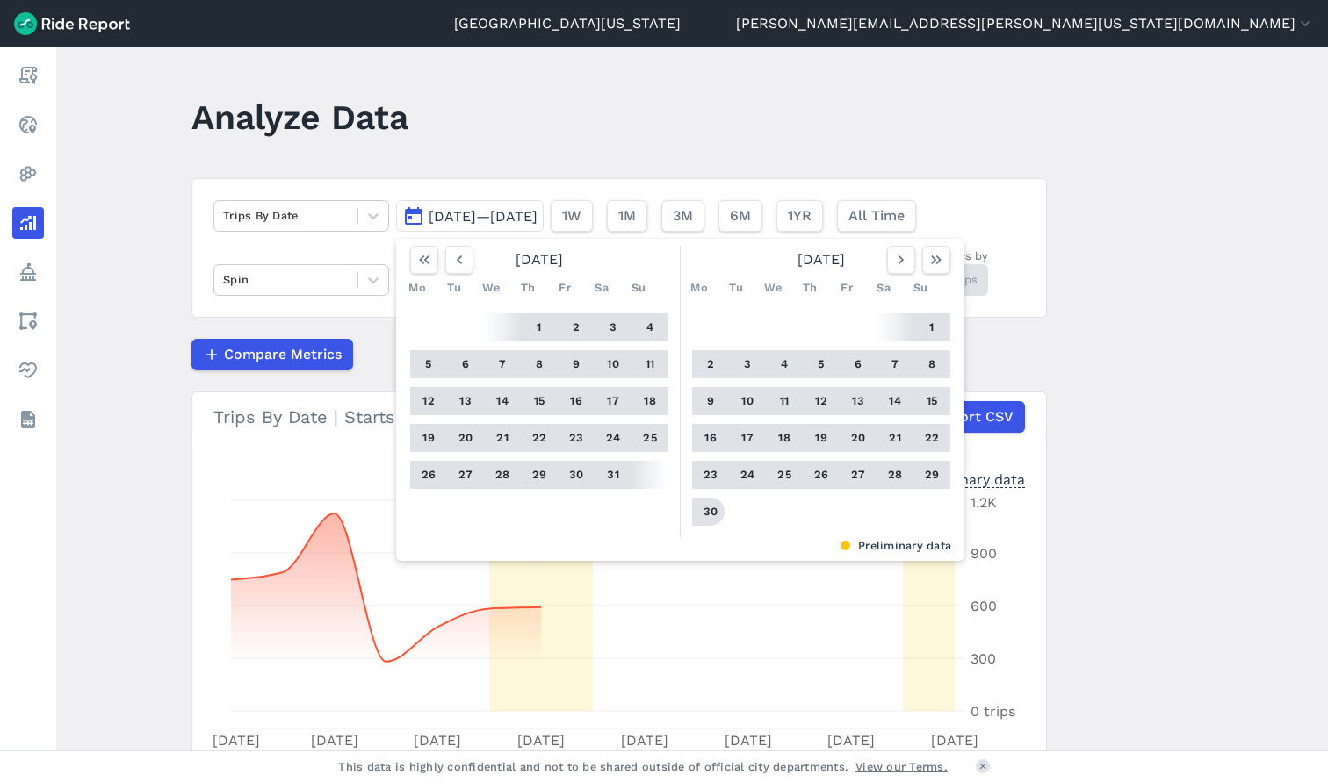
click at [716, 508] on button "30" at bounding box center [710, 512] width 28 height 28
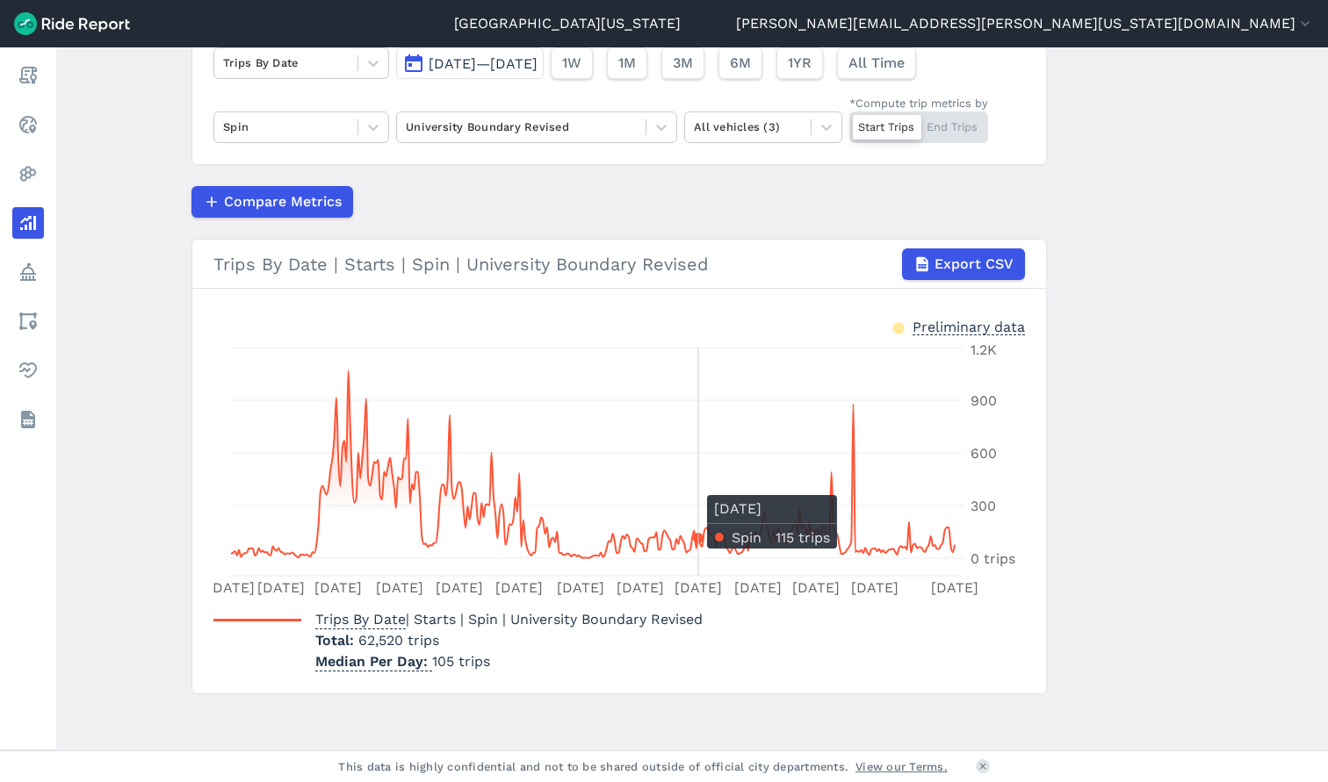
scroll to position [151, 0]
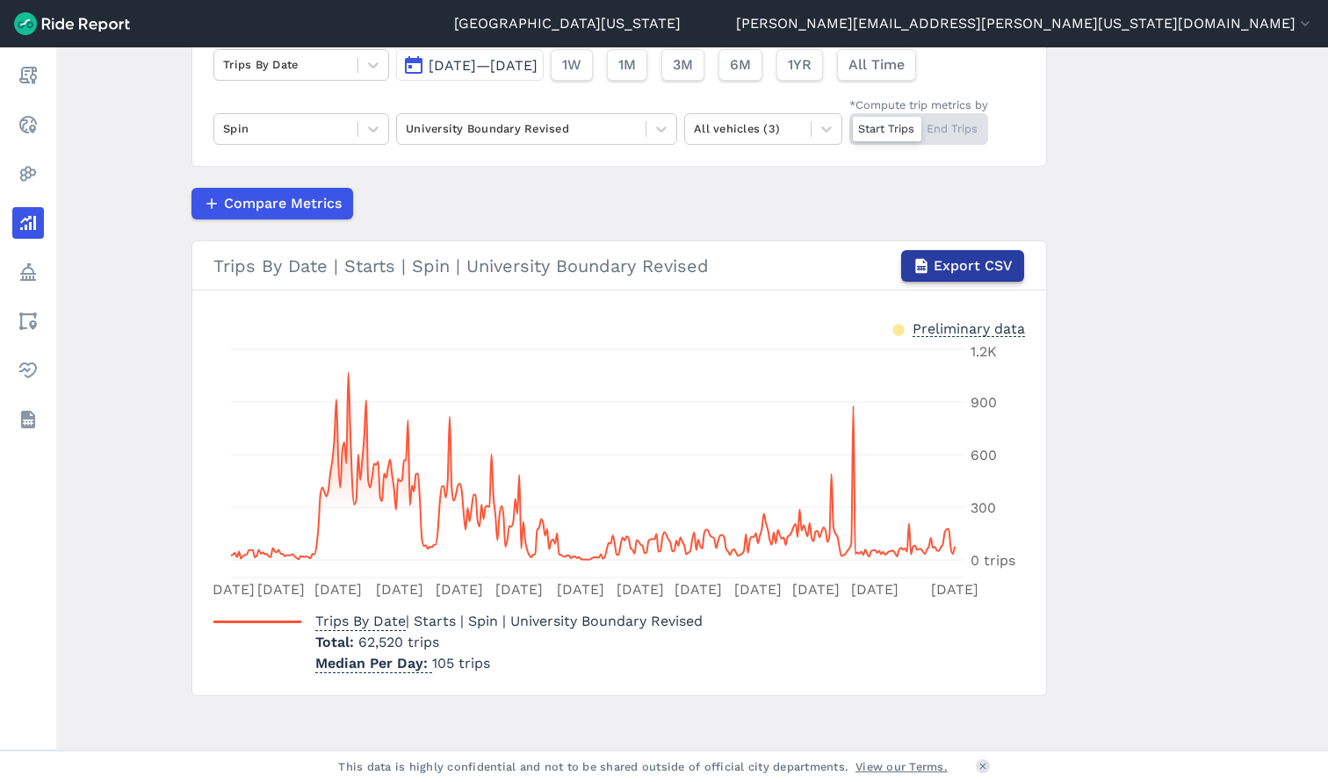
click at [967, 273] on span "Export CSV" at bounding box center [973, 266] width 79 height 21
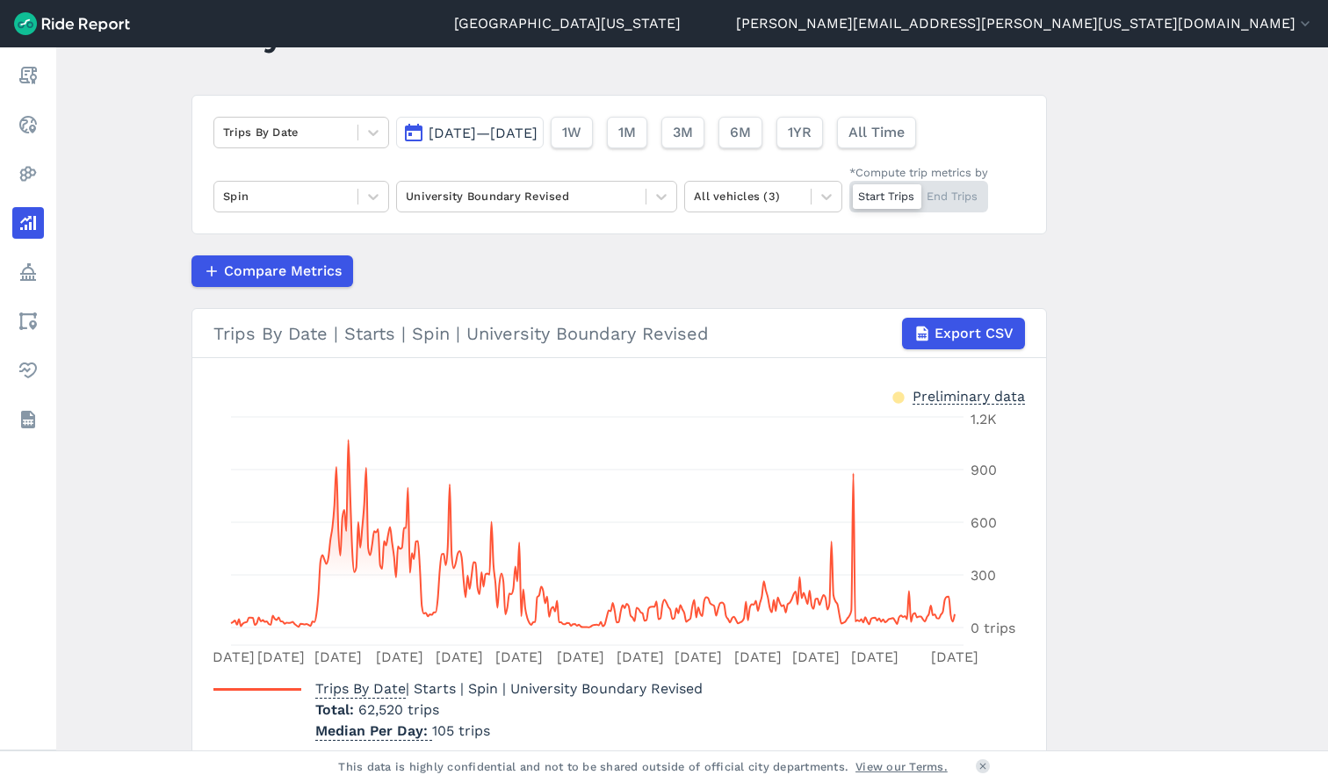
scroll to position [79, 0]
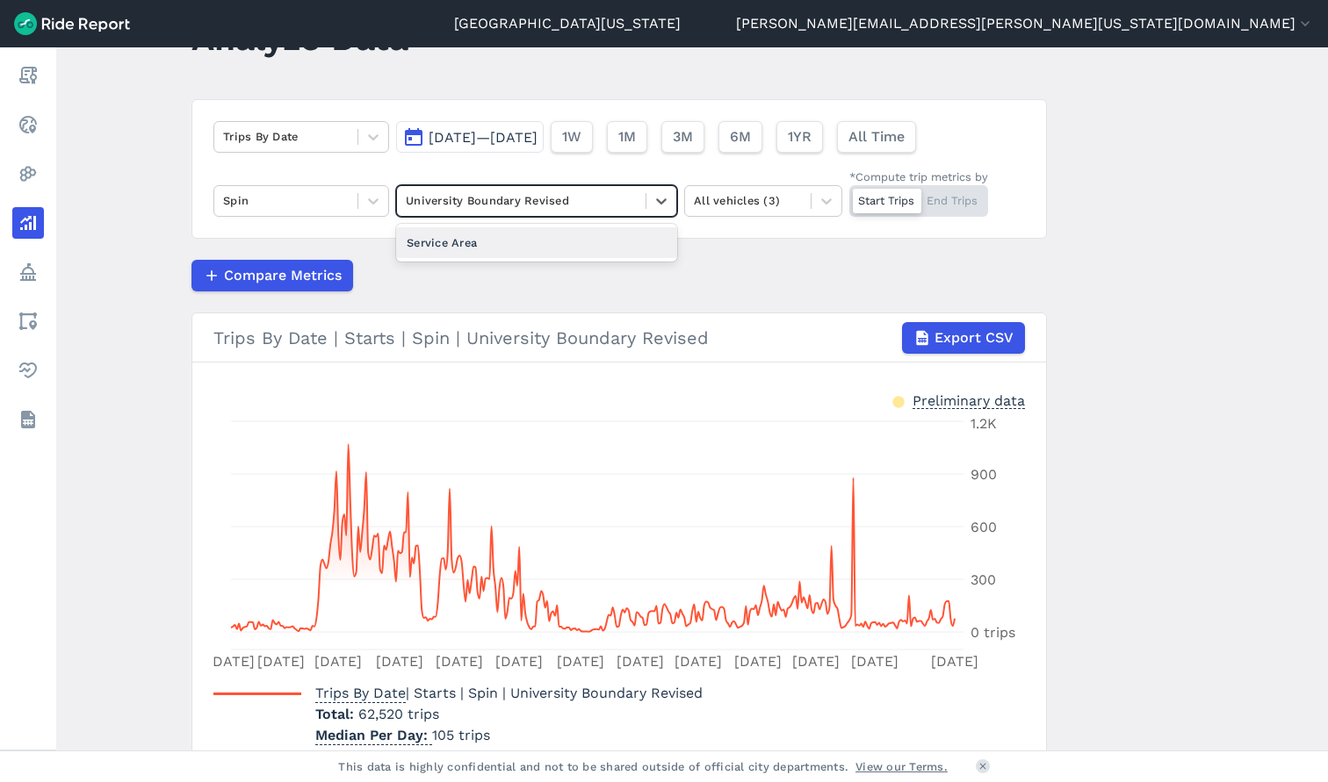
click at [595, 213] on div "University Boundary Revised" at bounding box center [521, 200] width 249 height 27
click at [811, 273] on div "Compare Metrics" at bounding box center [618, 276] width 855 height 32
click at [317, 145] on div at bounding box center [286, 136] width 126 height 20
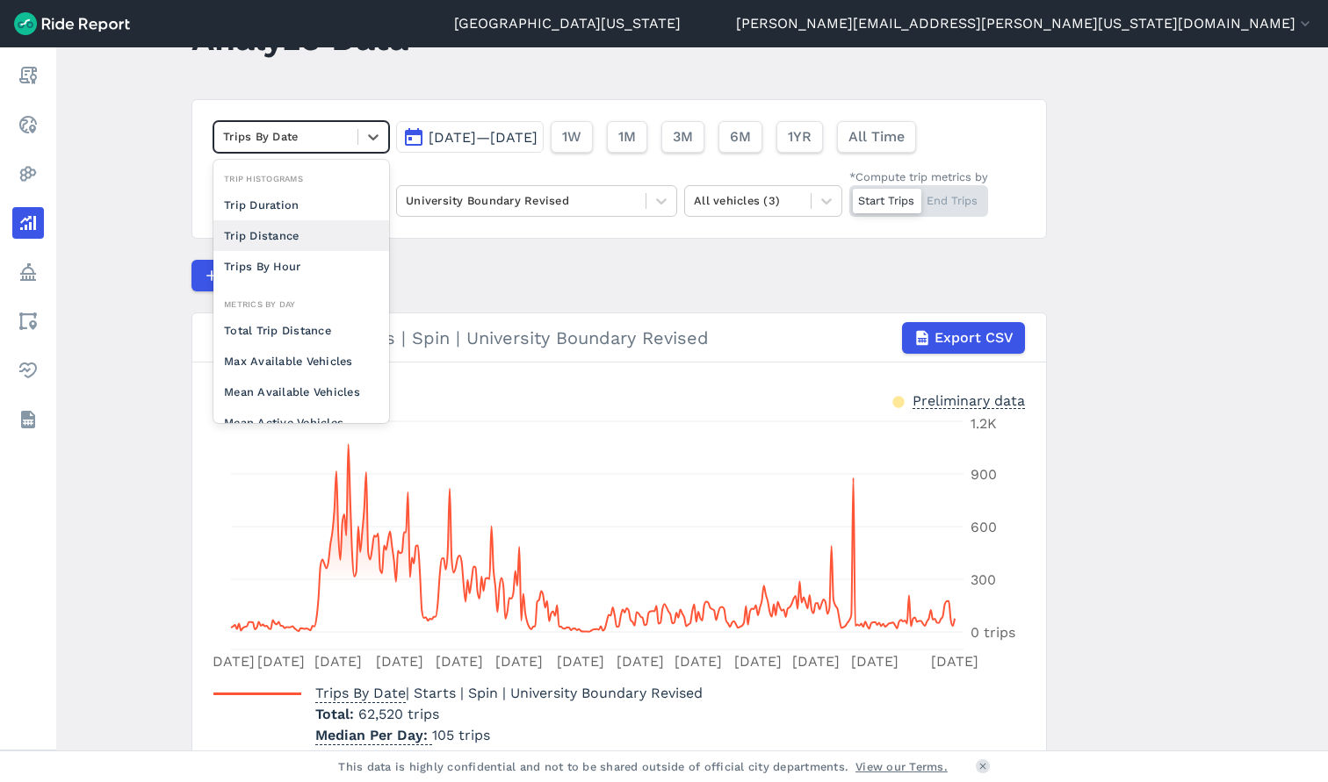
click at [335, 242] on div "Trip Distance" at bounding box center [301, 235] width 176 height 31
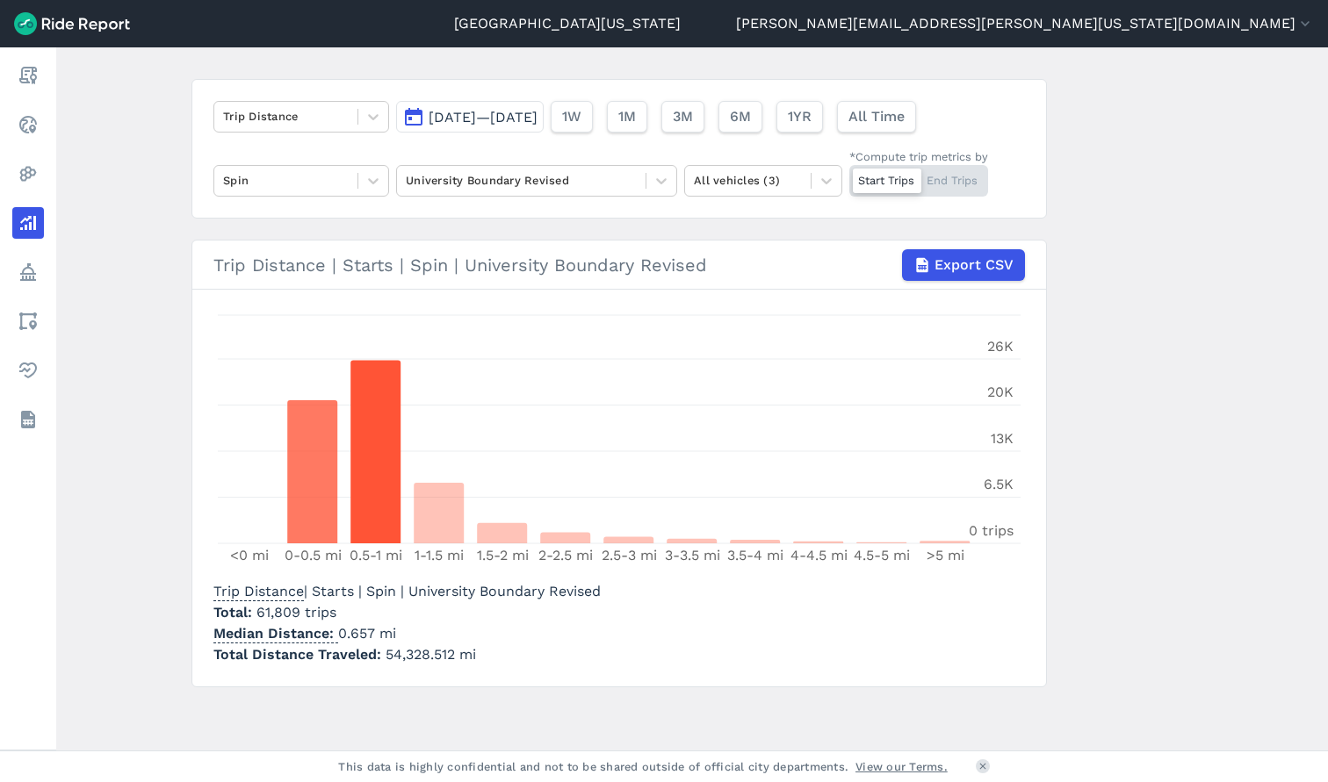
scroll to position [99, 0]
click at [954, 269] on span "Export CSV" at bounding box center [973, 265] width 79 height 21
click at [1188, 253] on main "Analyze Data Trip Distance [DATE]—[DATE] 1W 1M 3M 6M 1YR All Time Spin Universi…" at bounding box center [692, 398] width 1272 height 703
